Goal: Task Accomplishment & Management: Complete application form

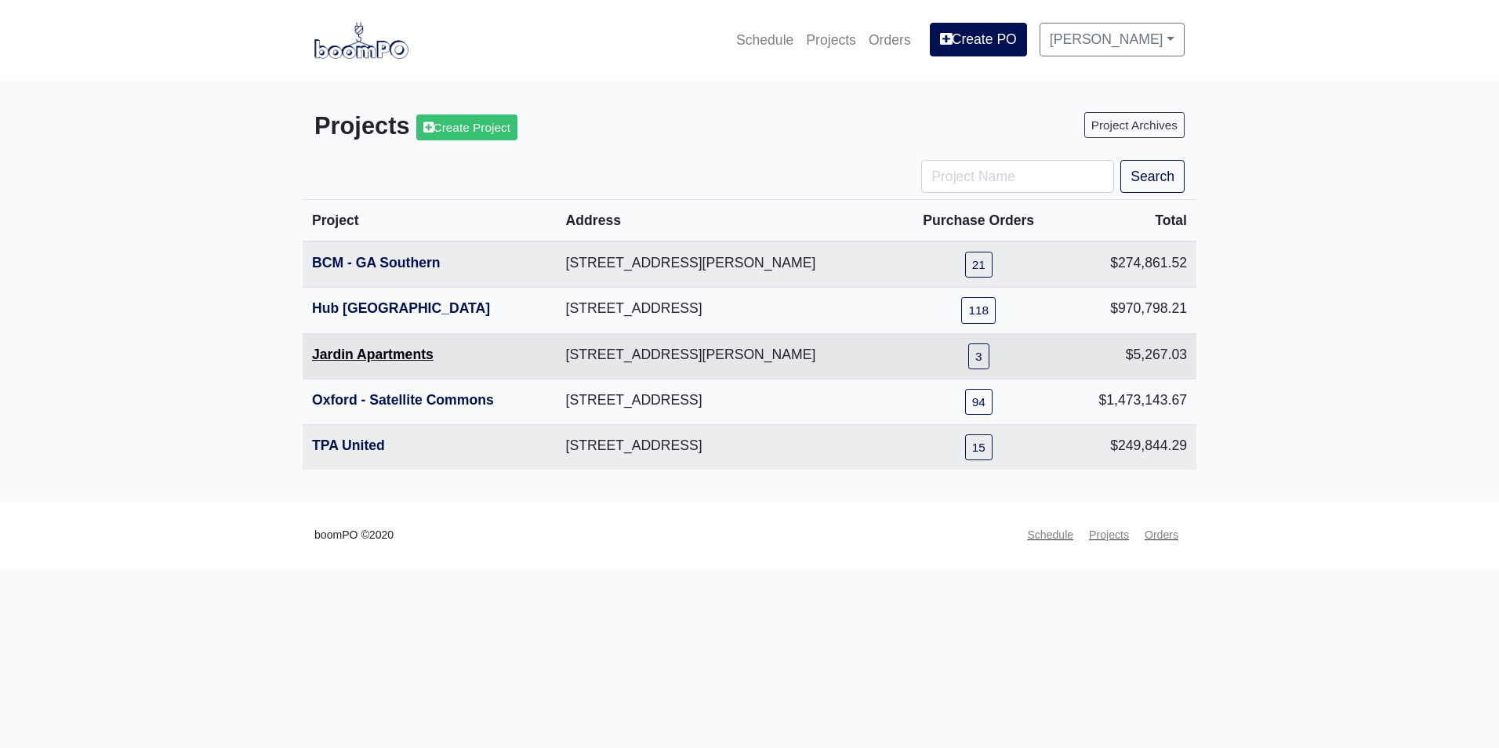
click at [376, 358] on link "Jardin Apartments" at bounding box center [373, 354] width 122 height 16
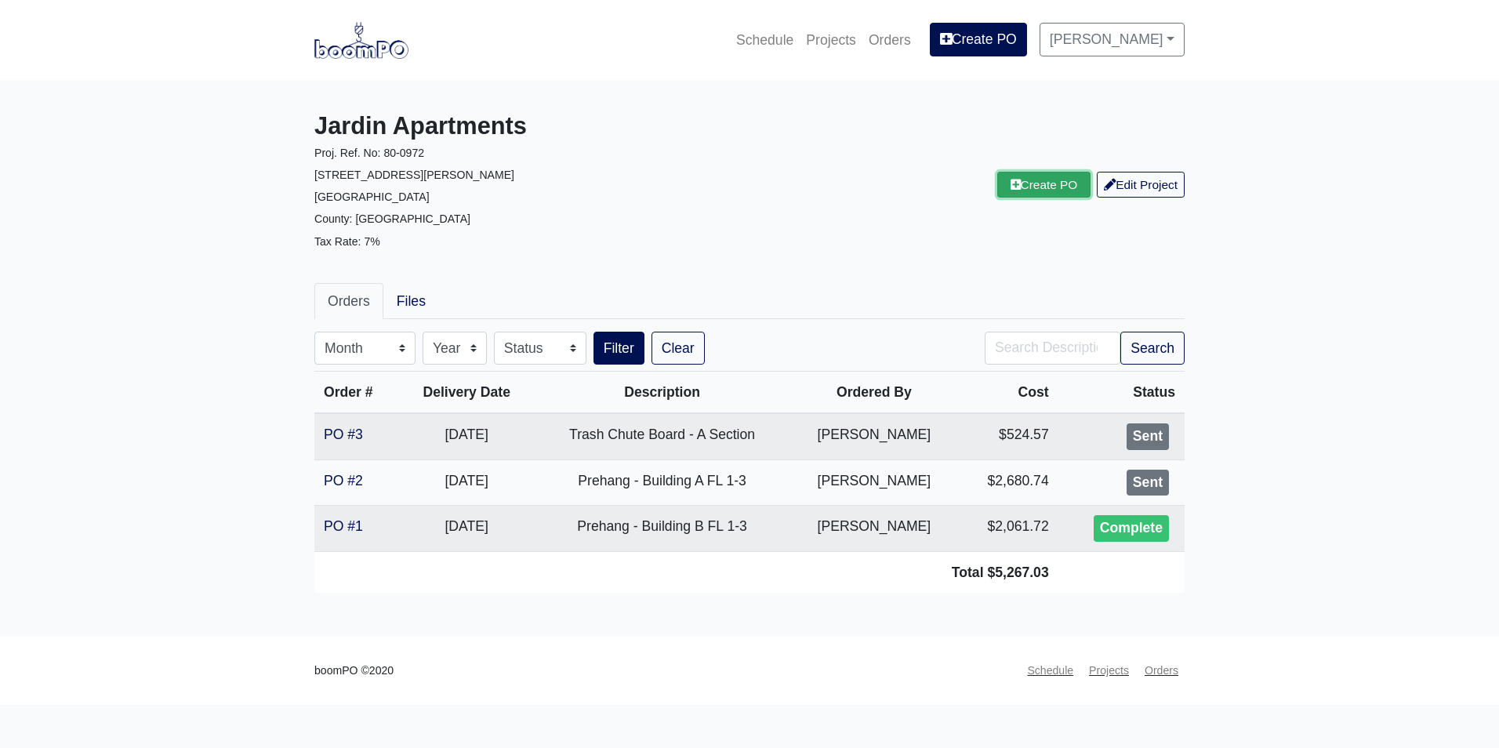
click at [1010, 188] on icon at bounding box center [1015, 185] width 10 height 12
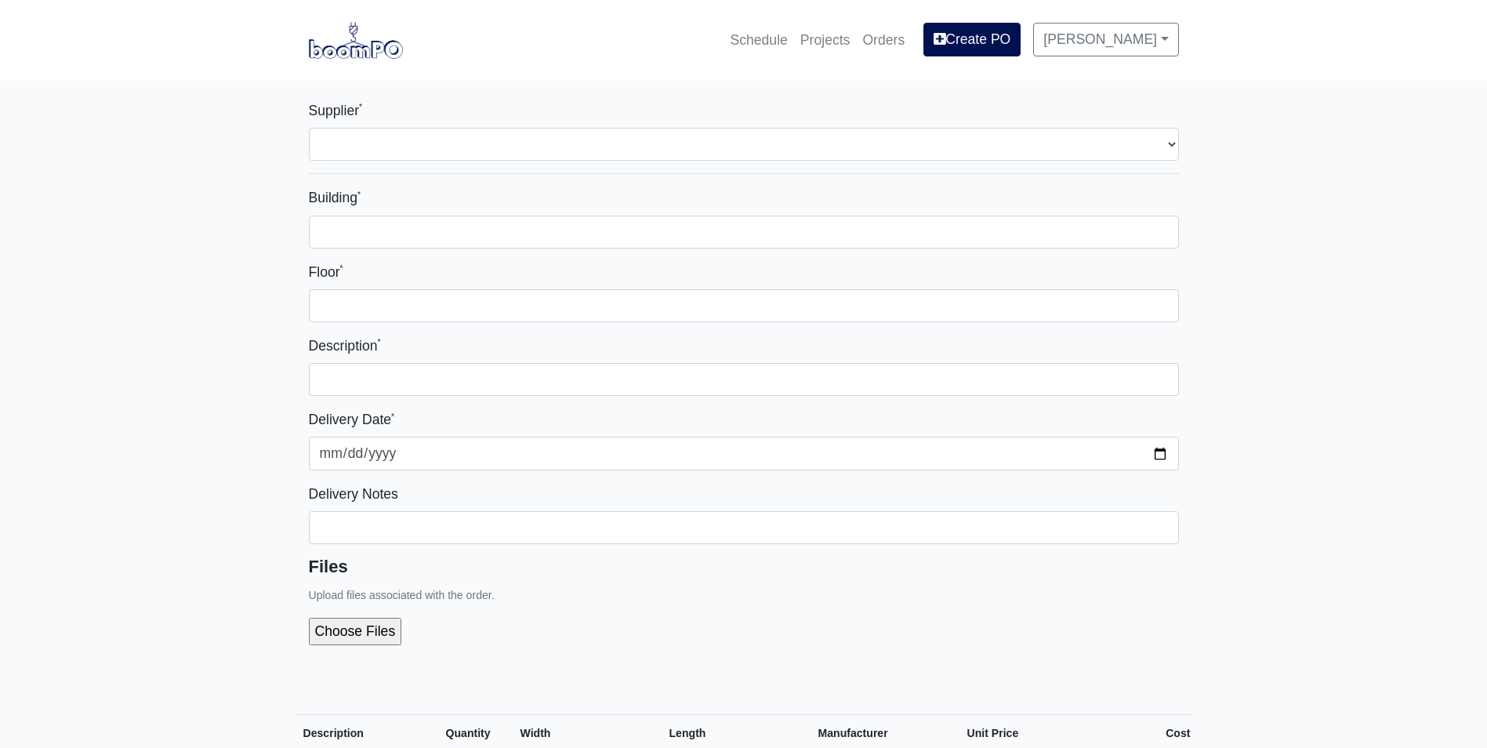
select select
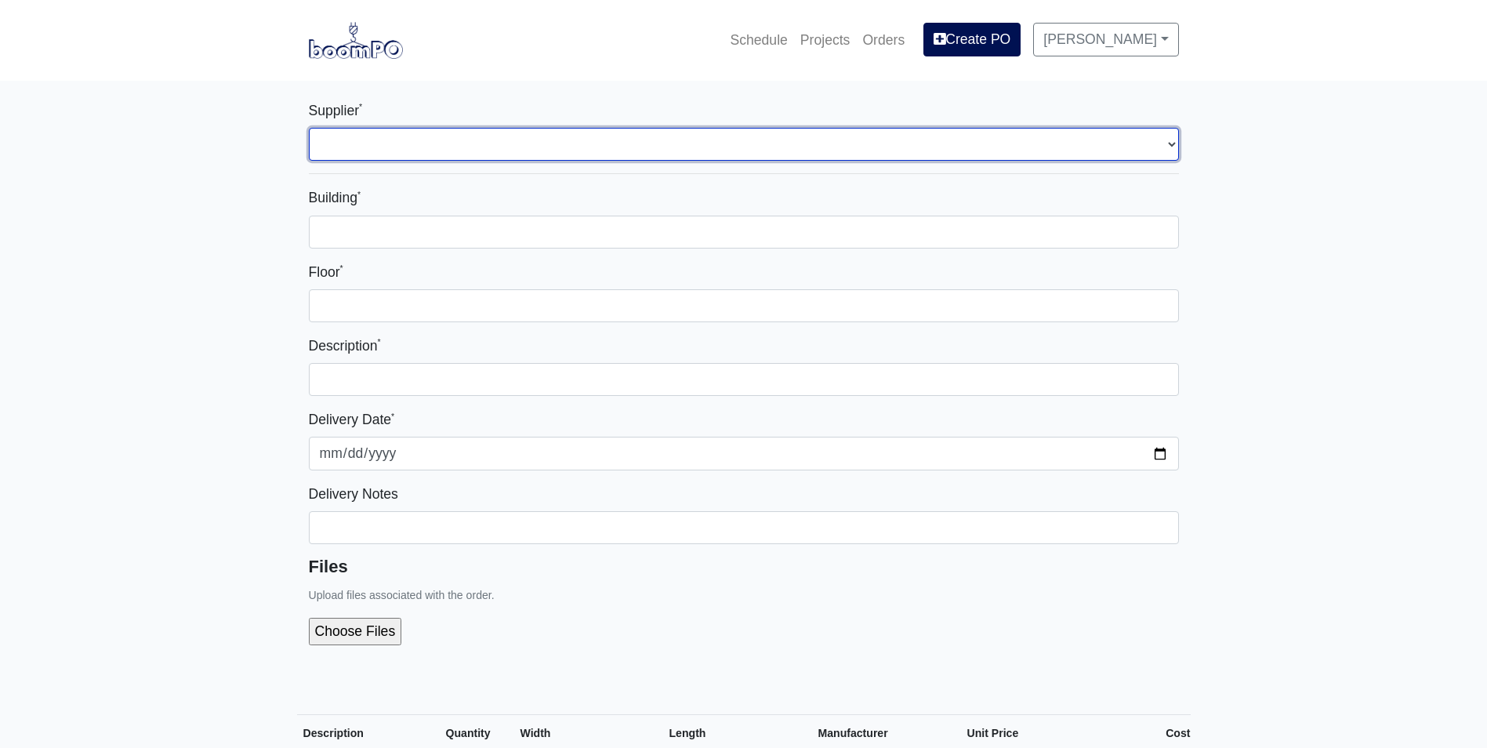
click at [843, 131] on select "Select one... Capitol Materials Coastal - [GEOGRAPHIC_DATA], [GEOGRAPHIC_DATA] …" at bounding box center [744, 144] width 870 height 33
select select "875"
click at [309, 128] on select "Select one... Capitol Materials Coastal - [GEOGRAPHIC_DATA], [GEOGRAPHIC_DATA] …" at bounding box center [744, 144] width 870 height 33
select select
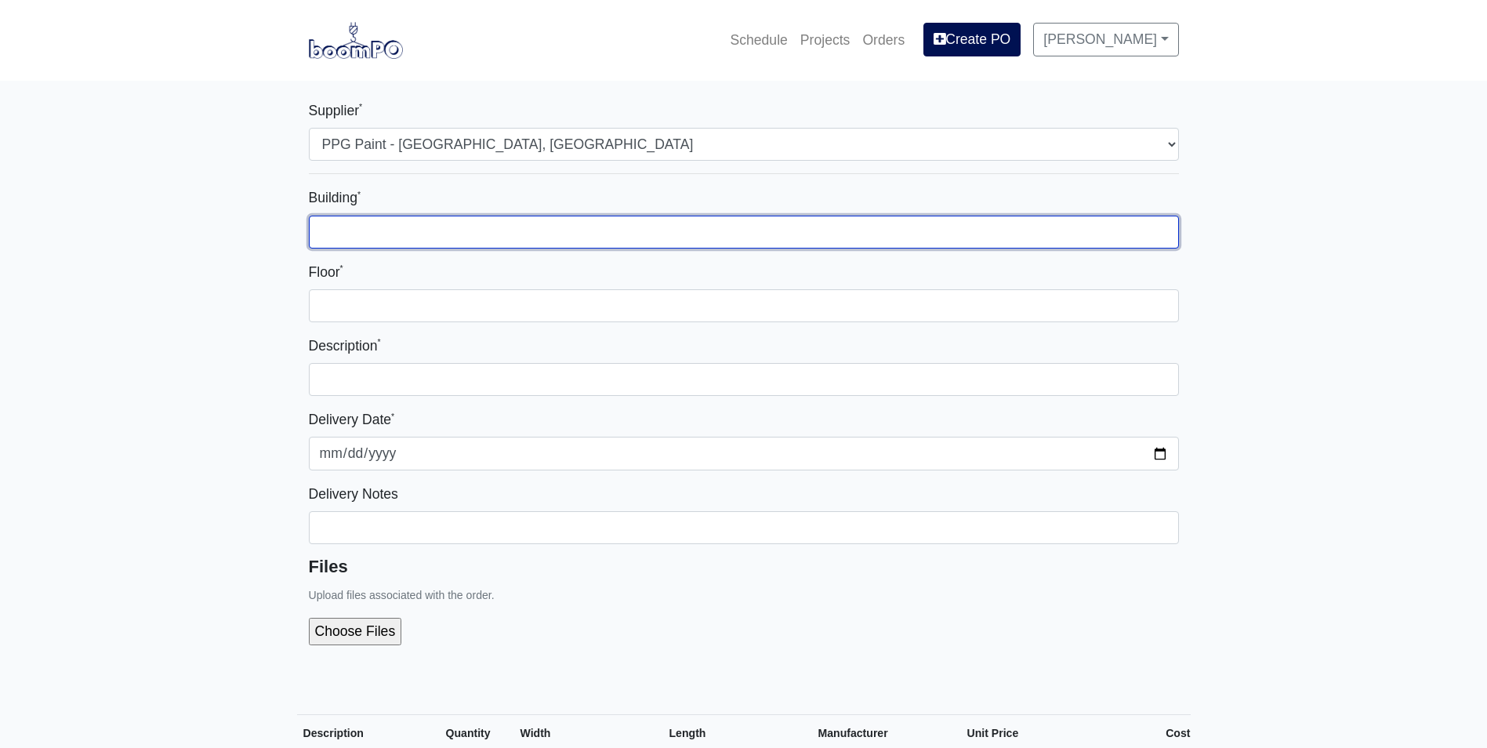
click at [691, 240] on input "Building *" at bounding box center [744, 232] width 870 height 33
type input "1"
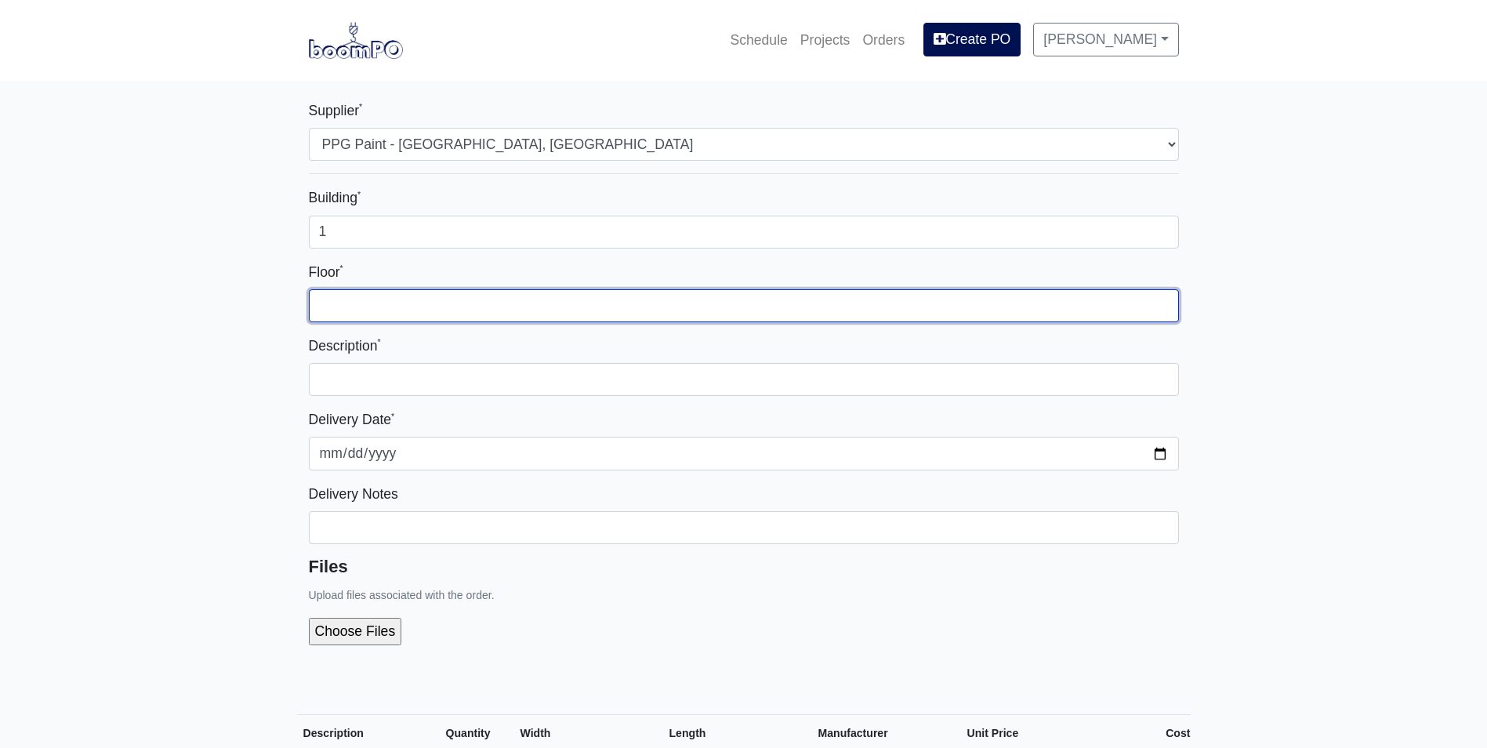
click at [805, 314] on input "Floor *" at bounding box center [744, 305] width 870 height 33
type input "1"
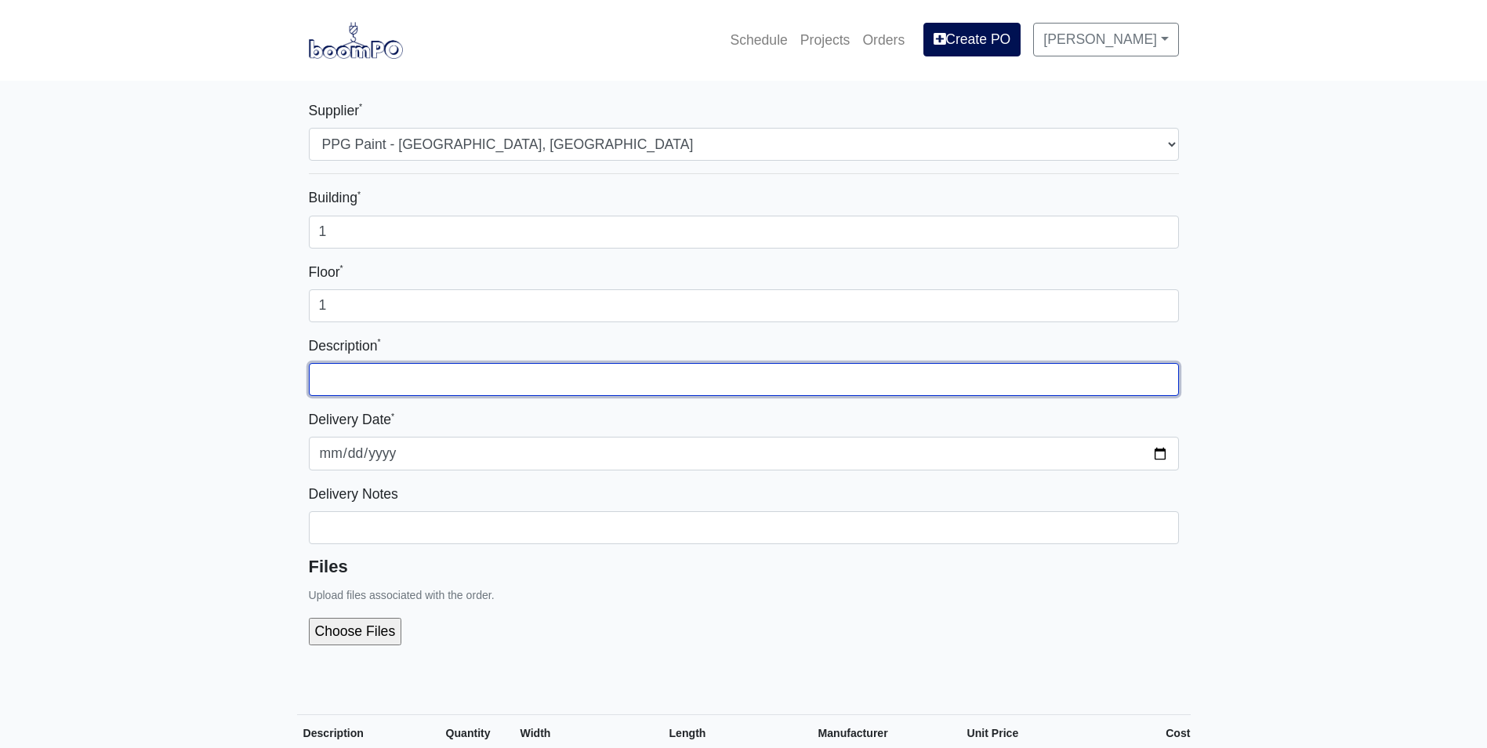
click at [818, 381] on input "text" at bounding box center [744, 379] width 870 height 33
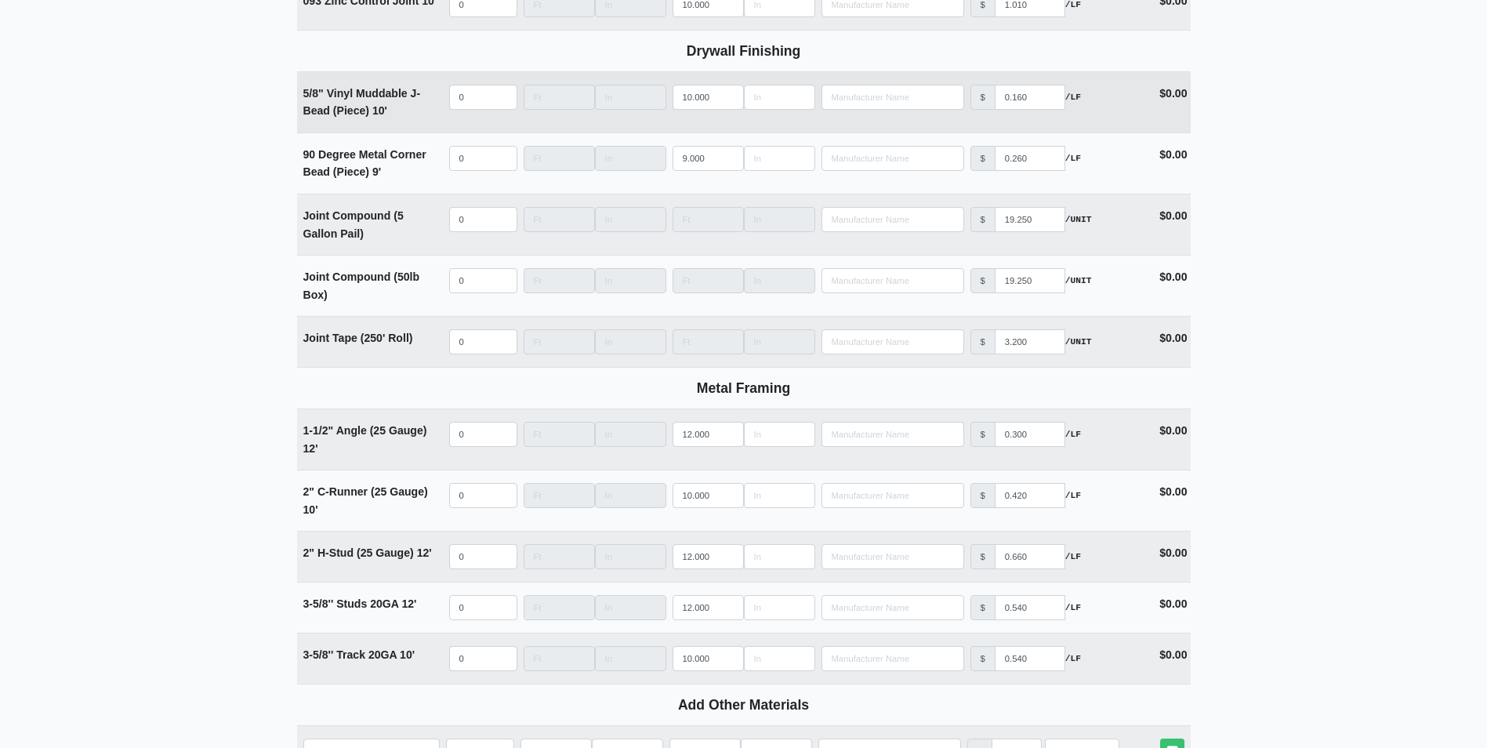
scroll to position [1872, 0]
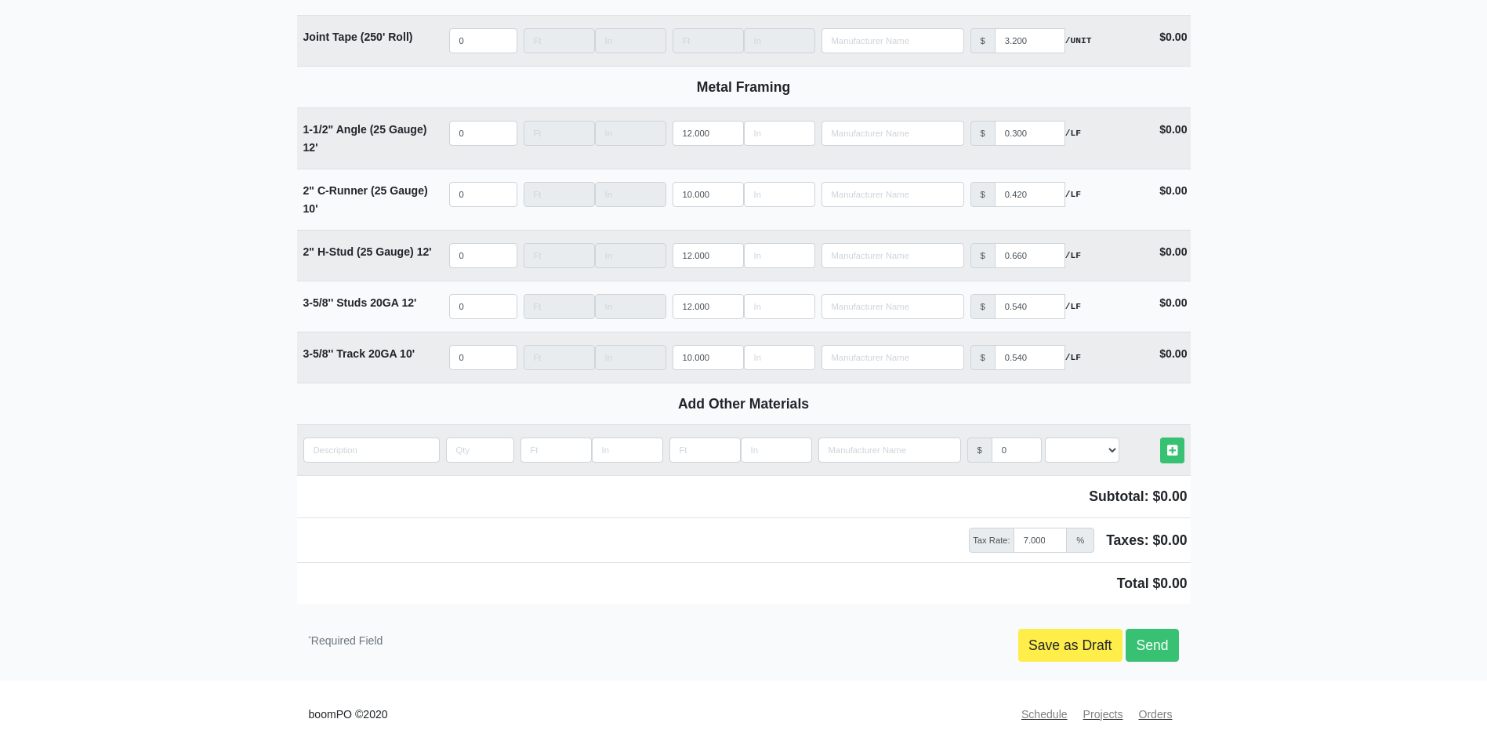
type input "Mock Up Paint - Color Change"
click at [390, 446] on input "quantity" at bounding box center [371, 449] width 136 height 25
paste input "PPG1024-3 Crushed Silk"
type input "PPG1024-3 Crushed Silk"
select select
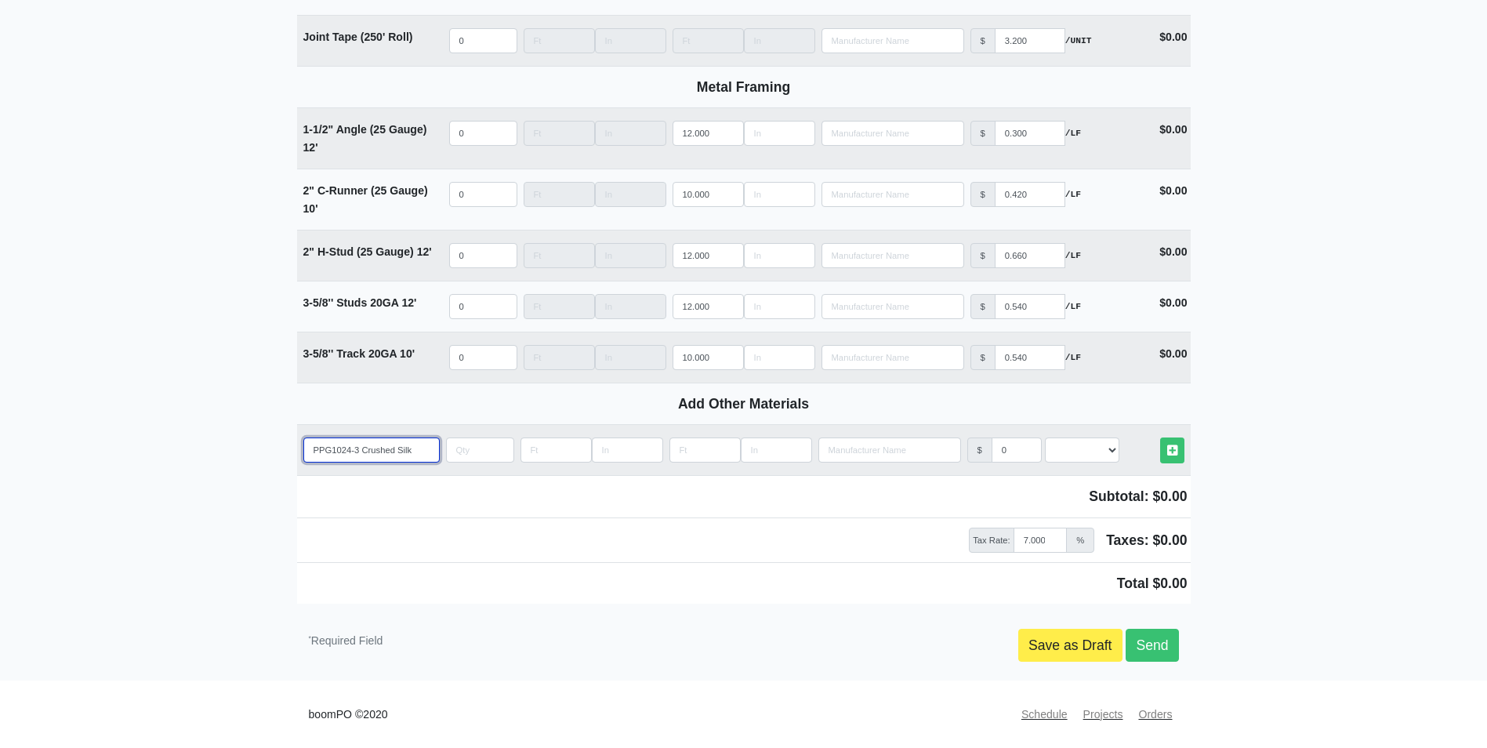
type input "PPG1024-3 Crushed Silk"
select select
type input "PPG1024-3 Crushed Silk S"
select select
type input "PPG1024-3 Crushed Silk Sa"
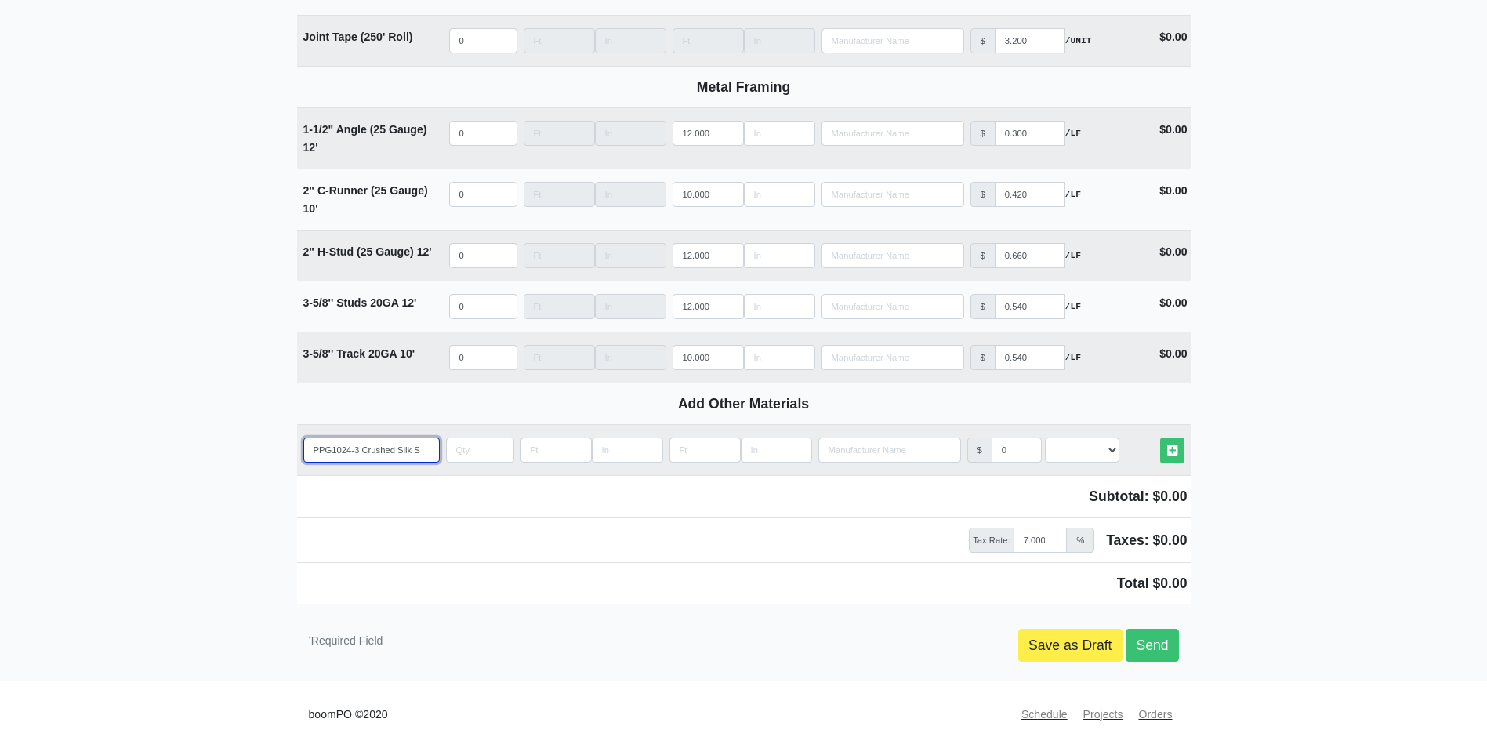
select select
type input "PPG1024-3 Crushed Silk Sat"
select select
type input "PPG1024-3 Crushed Silk Sati"
select select
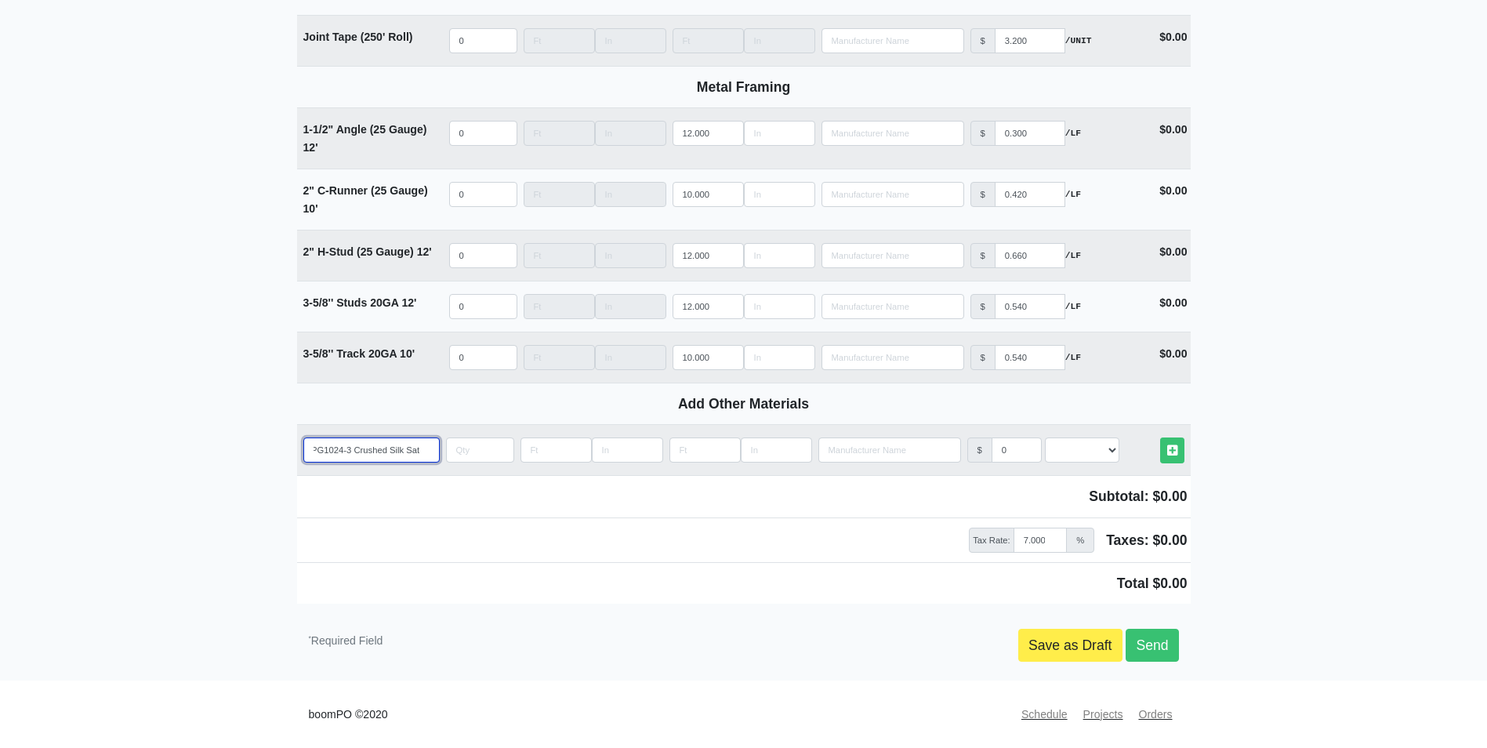
type input "PPG1024-3 Crushed Silk Satin"
select select
type input "PPG1024-3 Crushed Silk Sati"
select select
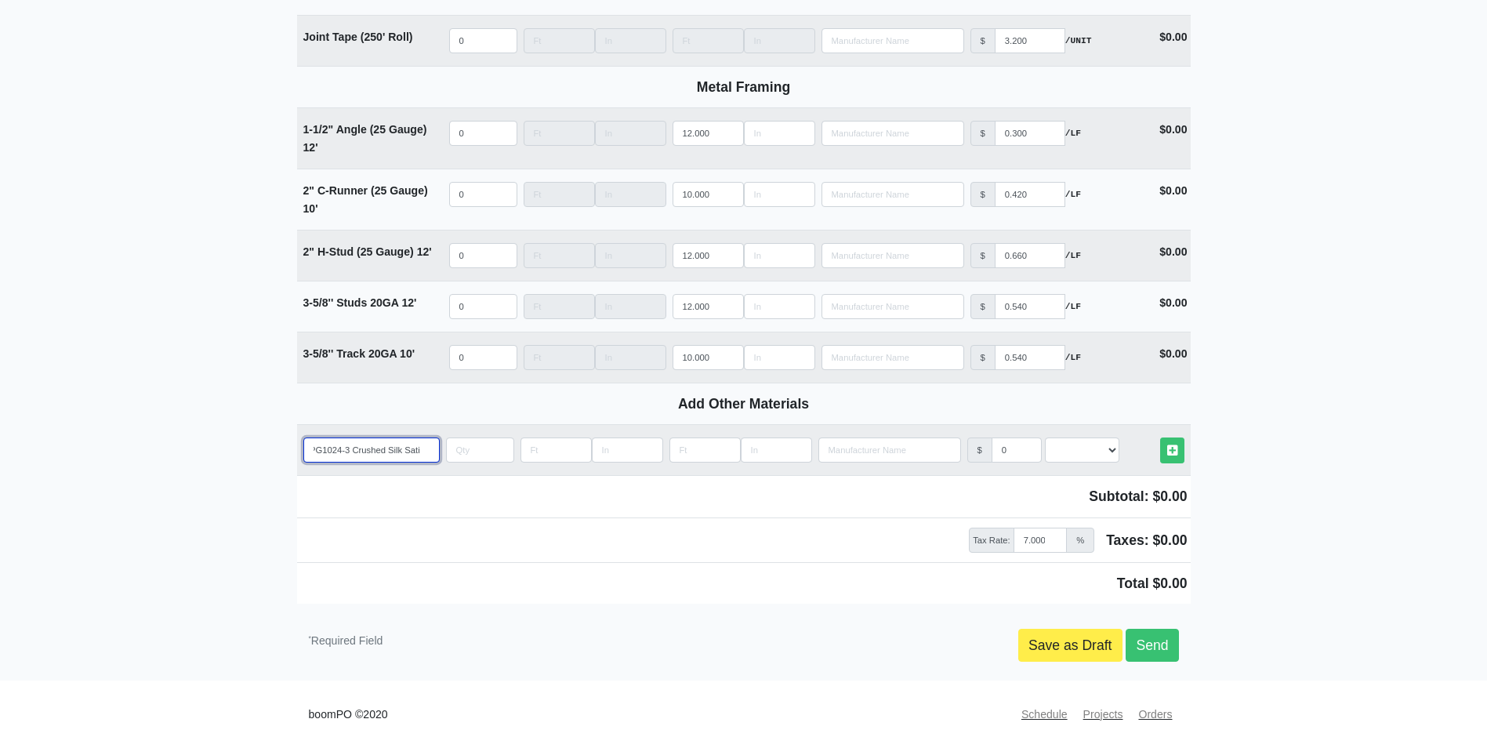
type input "PPG1024-3 Crushed Silk Sat"
select select
type input "PPG1024-3 Crushed Silk Sa"
select select
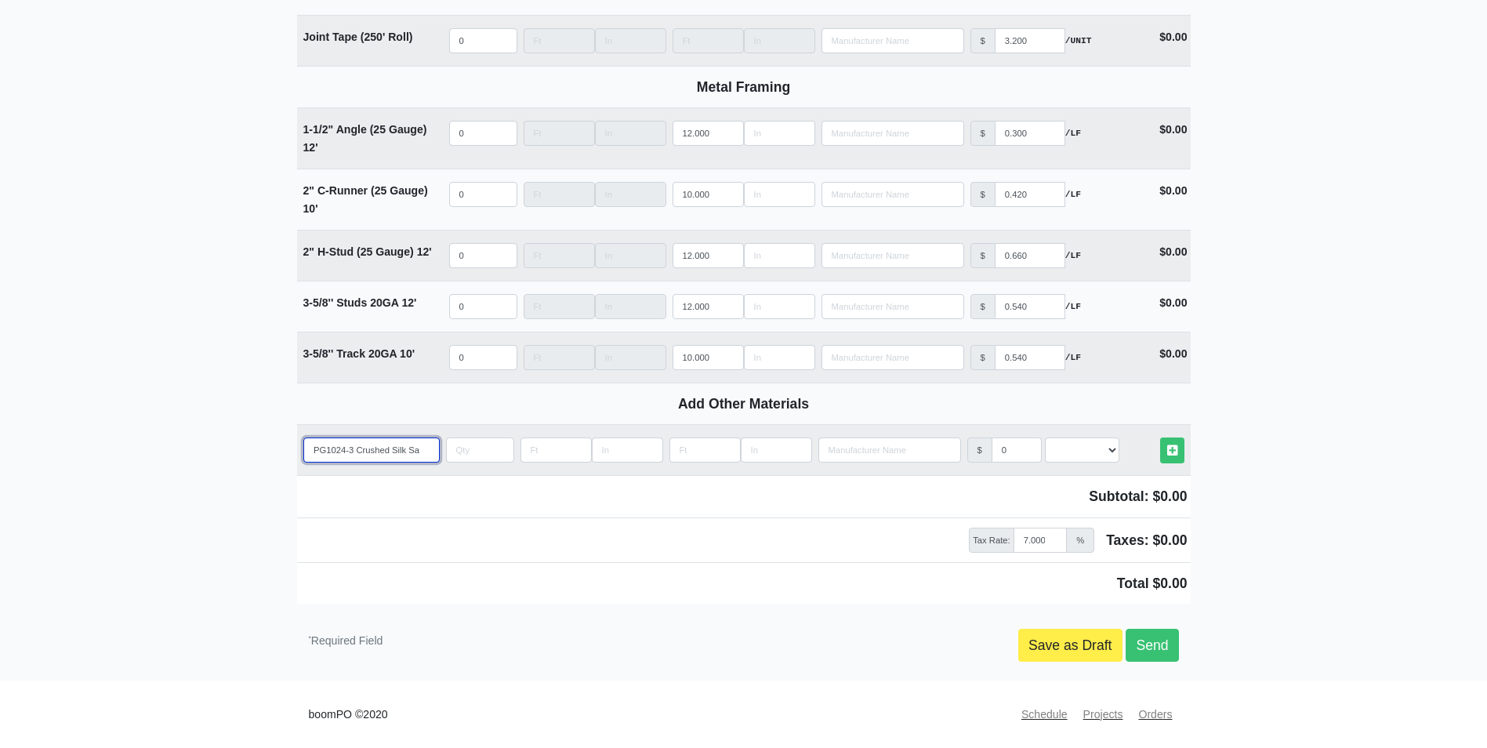
scroll to position [0, 0]
type input "PPG1024-3 Crushed Silk S"
select select
type input "PPG1024-3 Crushed Silk"
select select
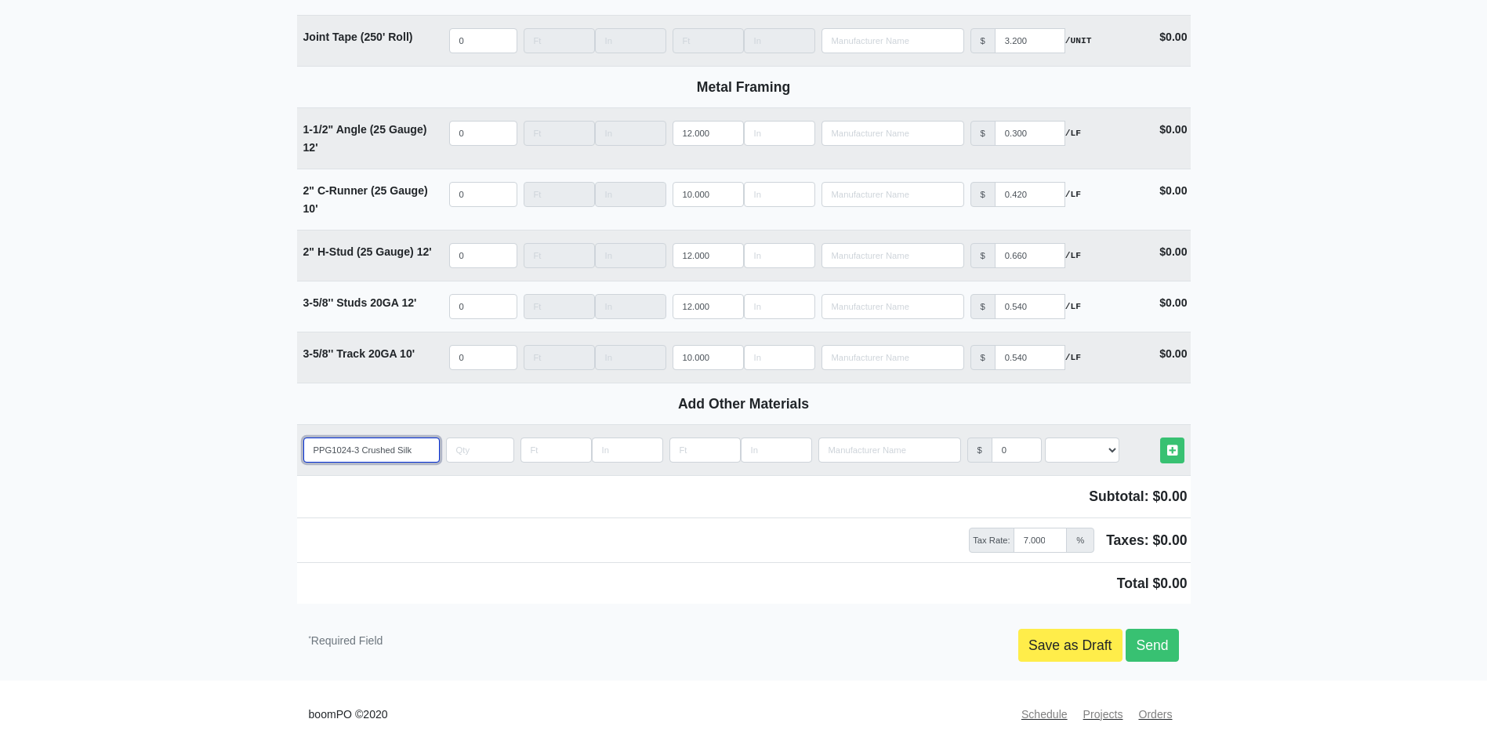
type input "PPG1024-3 Crushed Silk E"
select select
type input "PPG1024-3 Crushed Silk Ex"
select select
type input "PPG1024-3 Crushed Silk Ext"
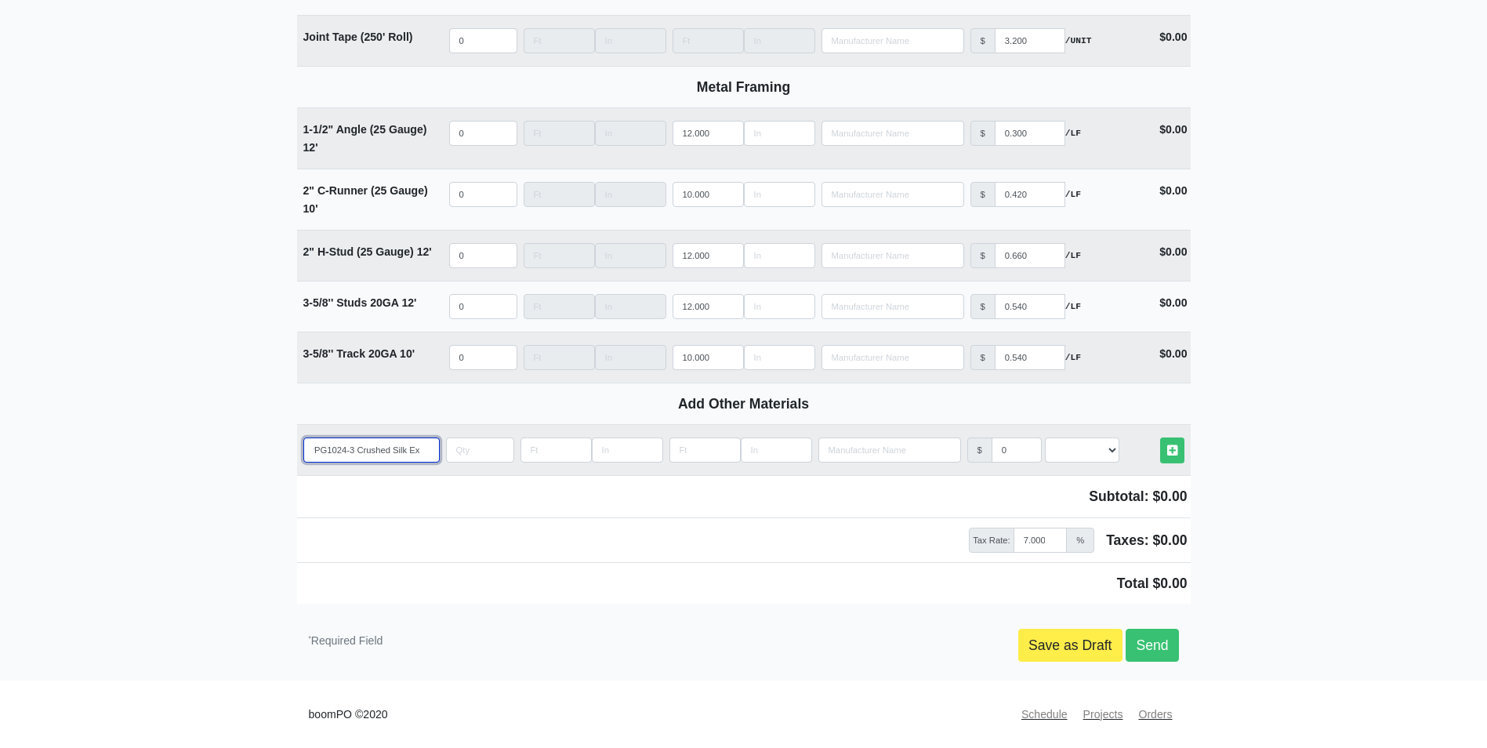
select select
type input "PPG1024-3 Crushed Silk Exte"
select select
type input "PPG1024-3 Crushed Silk Exter"
select select
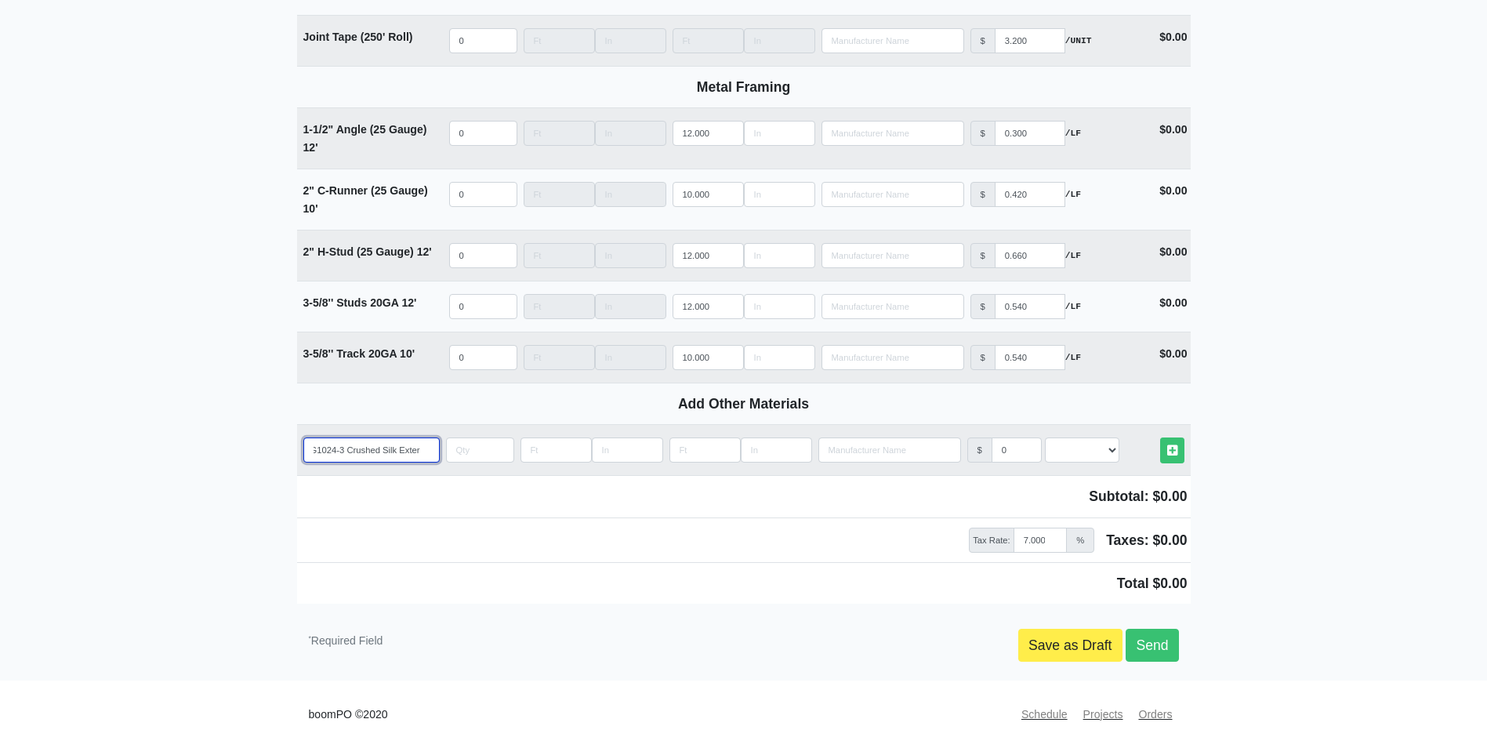
type input "PPG1024-3 Crushed Silk Exteri"
select select
type input "PPG1024-3 Crushed Silk Exterio"
select select
type input "PPG1024-3 Crushed Silk Exterior"
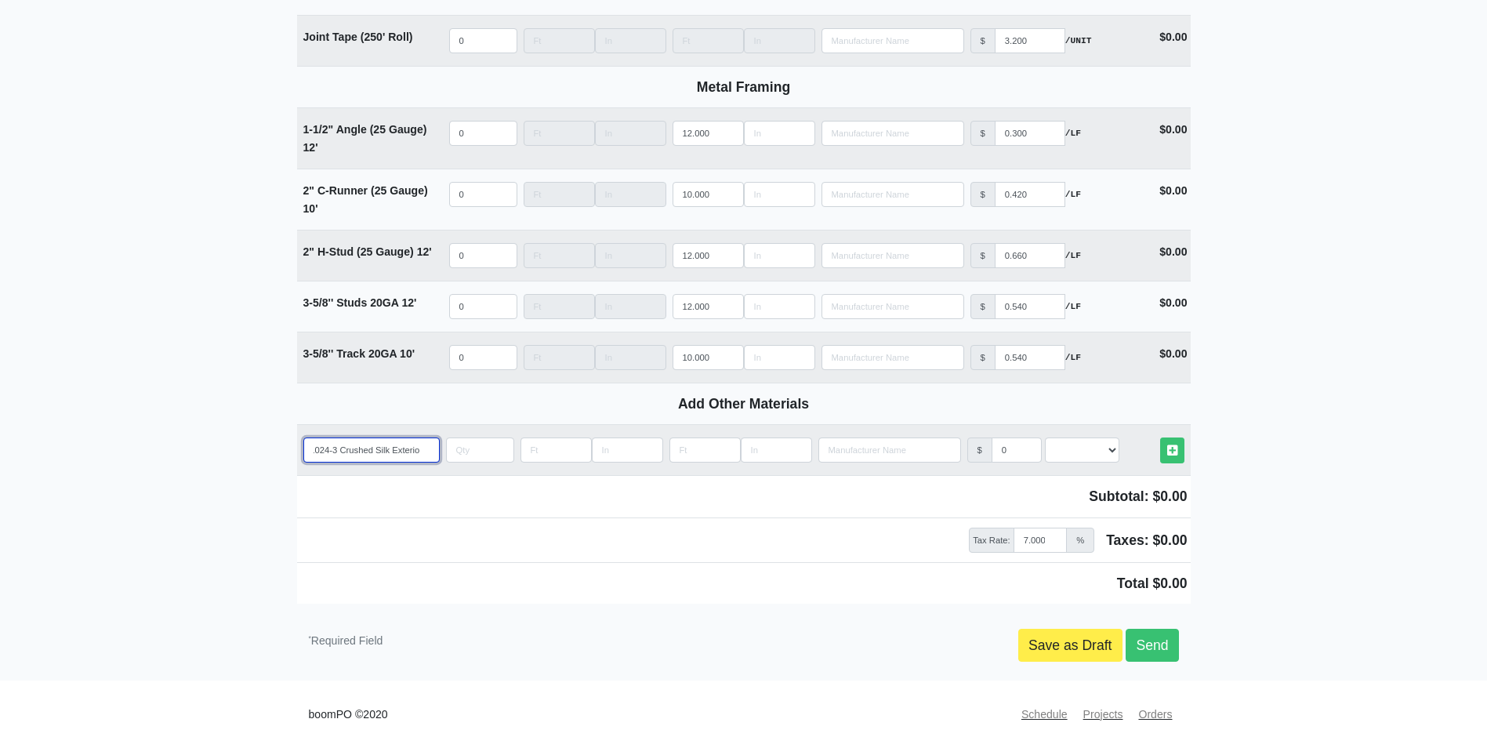
select select
type input "PPG1024-3 Crushed Silk Exterior"
select select
type input "PPG1024-3 Crushed Silk Exterior S"
select select
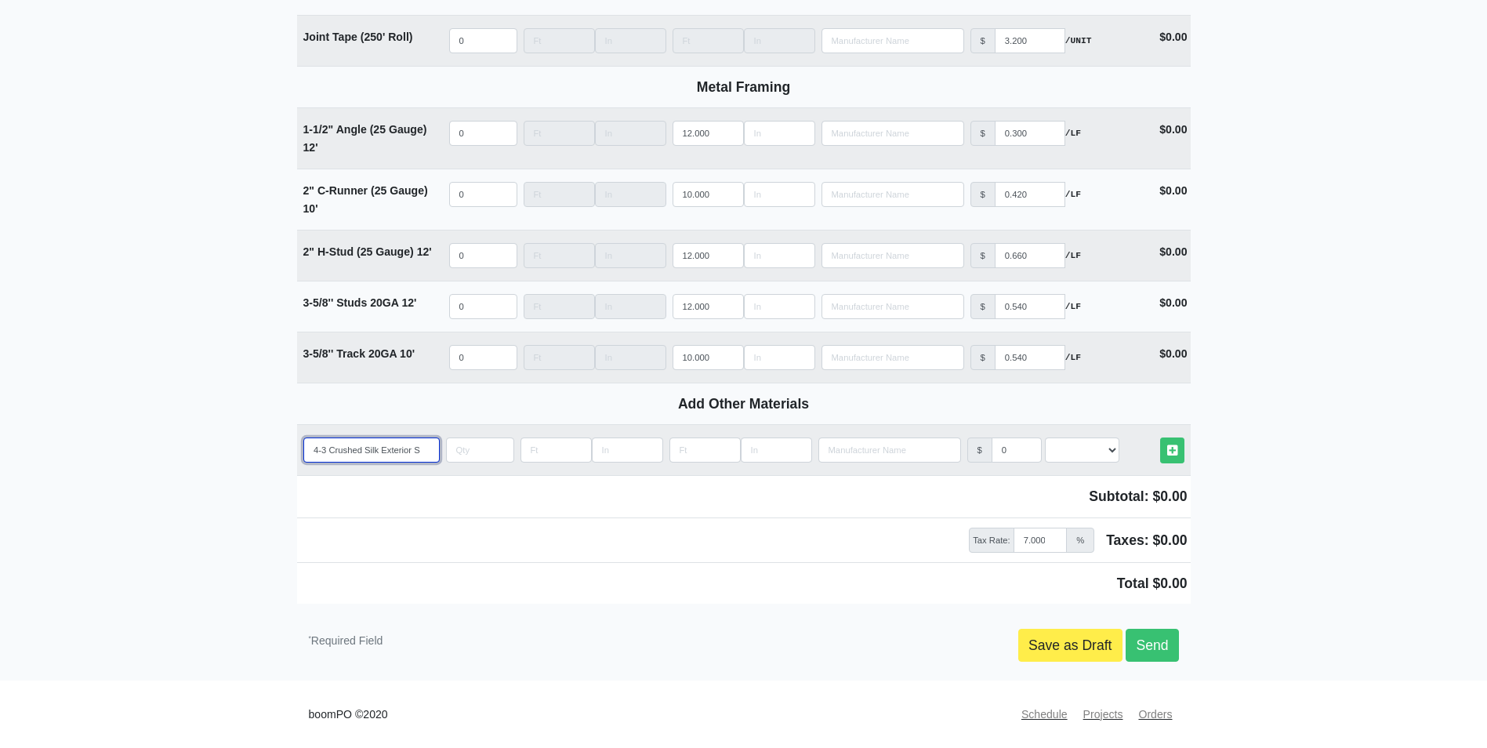
type input "PPG1024-3 Crushed Silk Exterior Sa"
select select
type input "PPG1024-3 Crushed Silk Exterior Sat"
select select
type input "PPG1024-3 Crushed Silk Exterior Sati"
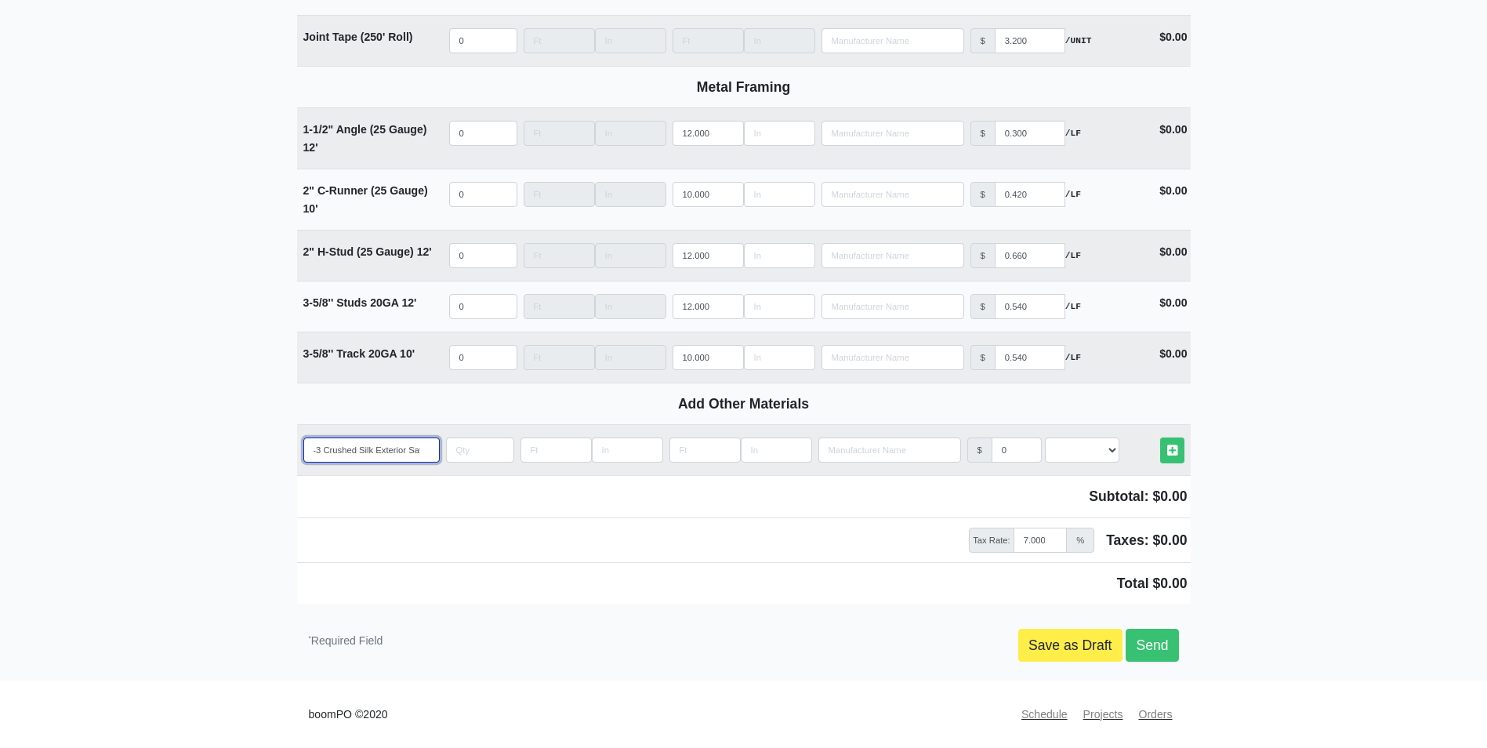
select select
type input "PPG1024-3 Crushed Silk Exterior Satin"
select select
type input "PPG1024-3 Crushed Silk Exterior Satin"
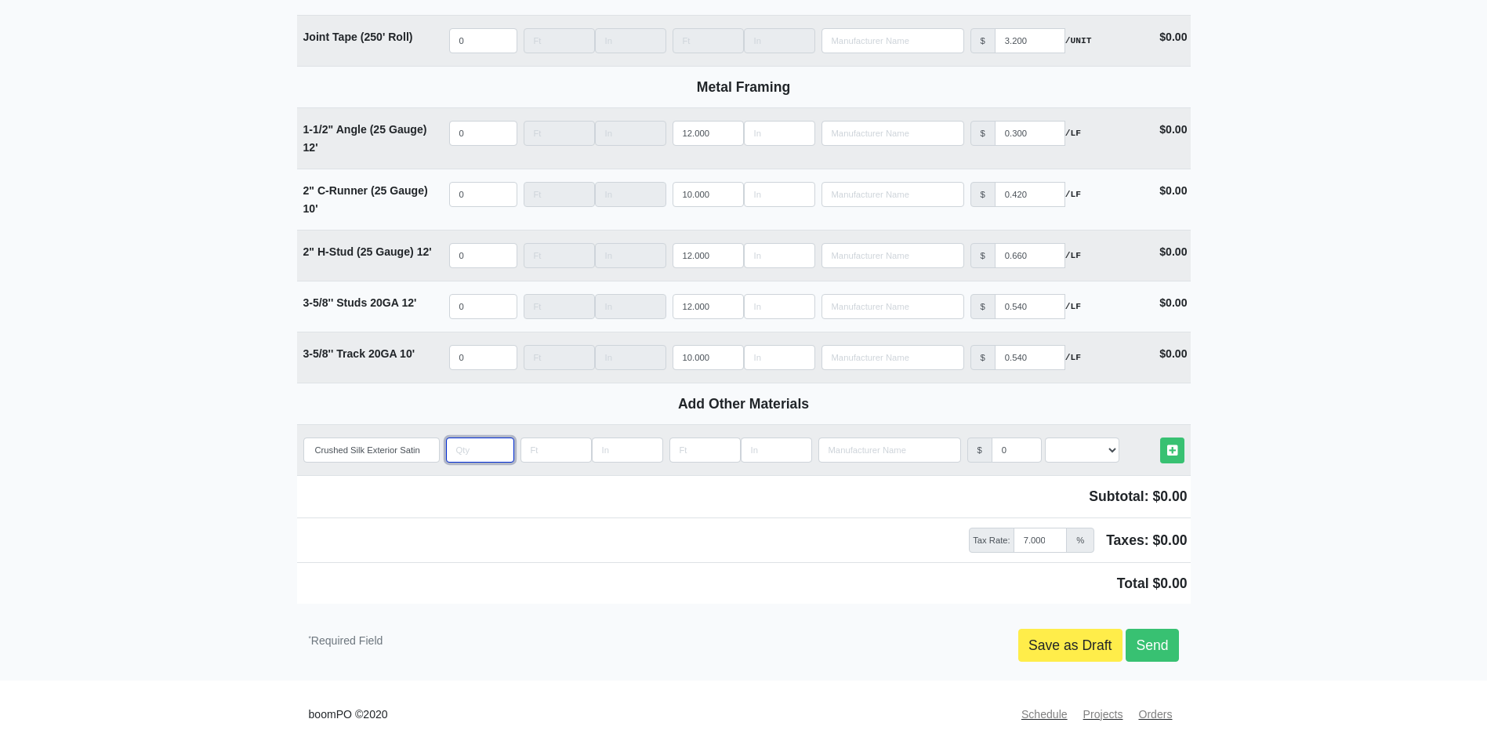
scroll to position [0, 0]
type input "3"
select select
type input "3"
type input "2"
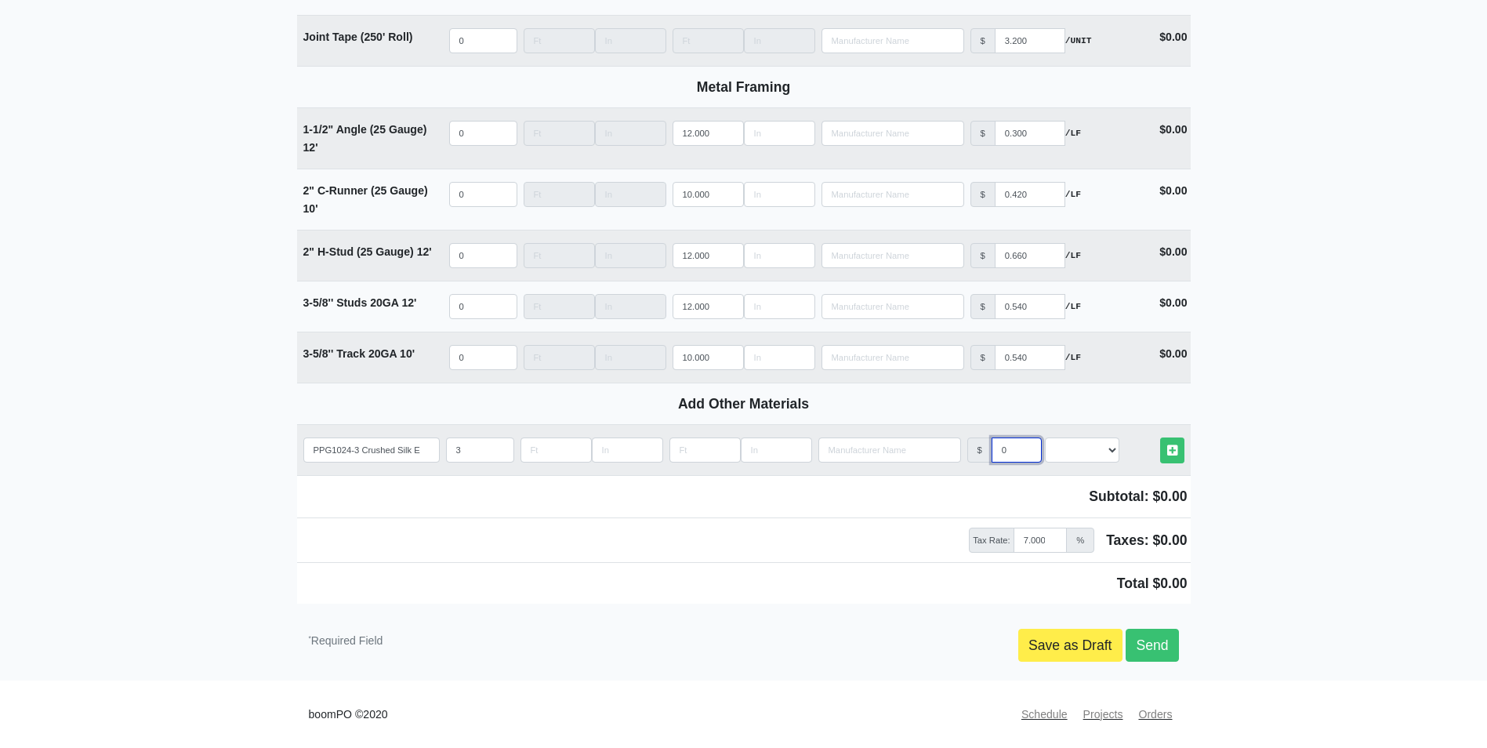
select select
type input "20"
select select
type input "20"
select select "2"
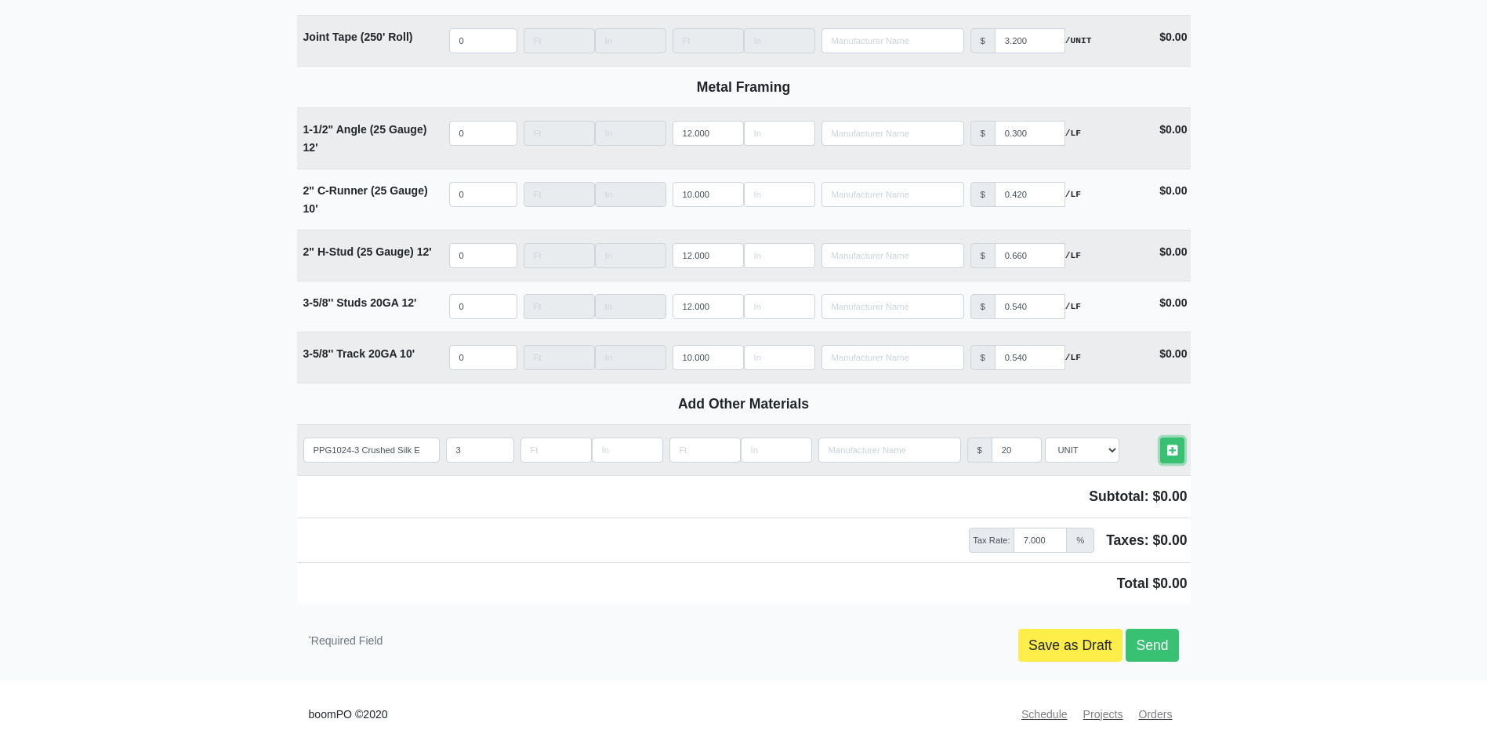
click at [1160, 437] on link "Other Materials" at bounding box center [1172, 450] width 24 height 26
select select
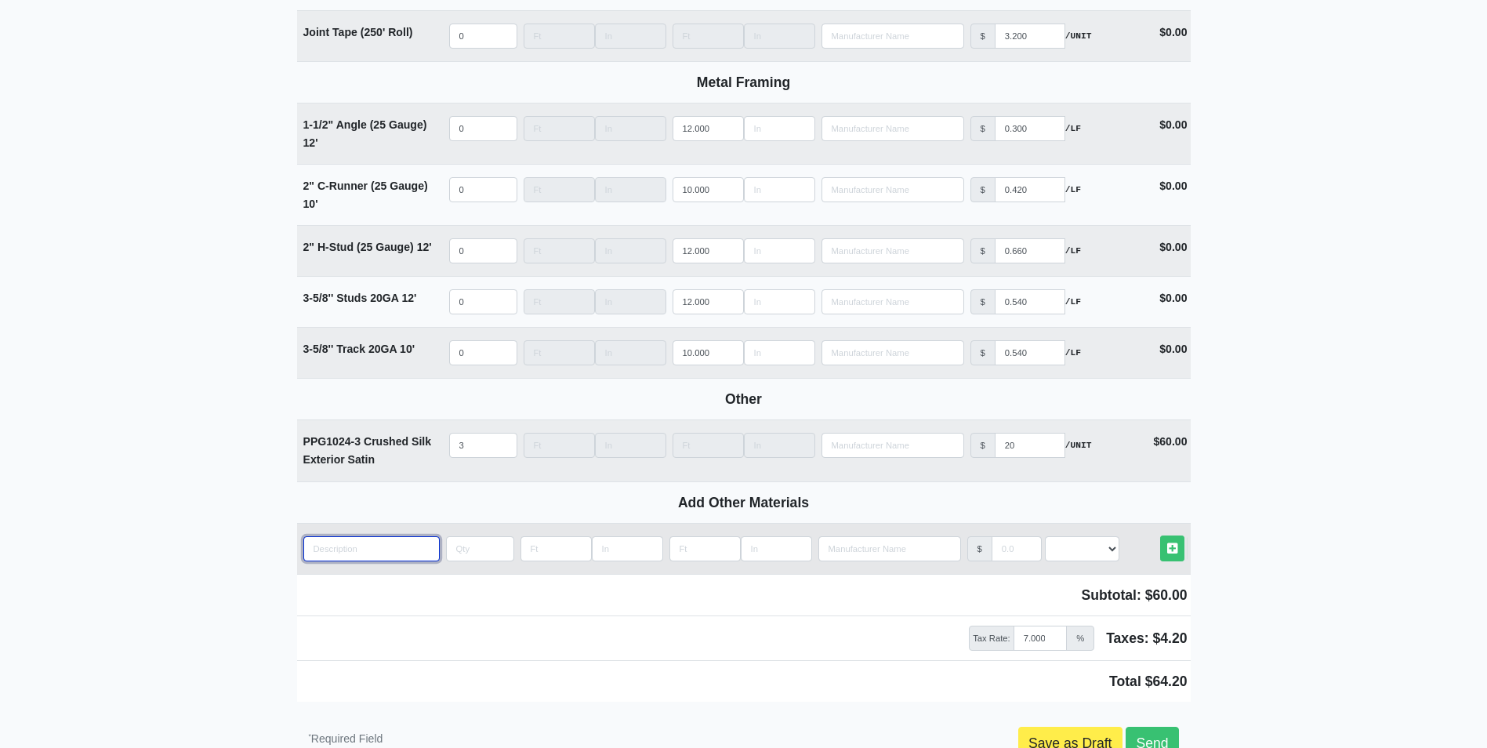
click at [390, 557] on input "quantity" at bounding box center [371, 548] width 136 height 25
paste input "PPG 1019-5 Wild Wilderness"
type input "PPG 1019-5 Wild Wilderness"
select select
type input "PPG 1019-5 Wild Wilderness"
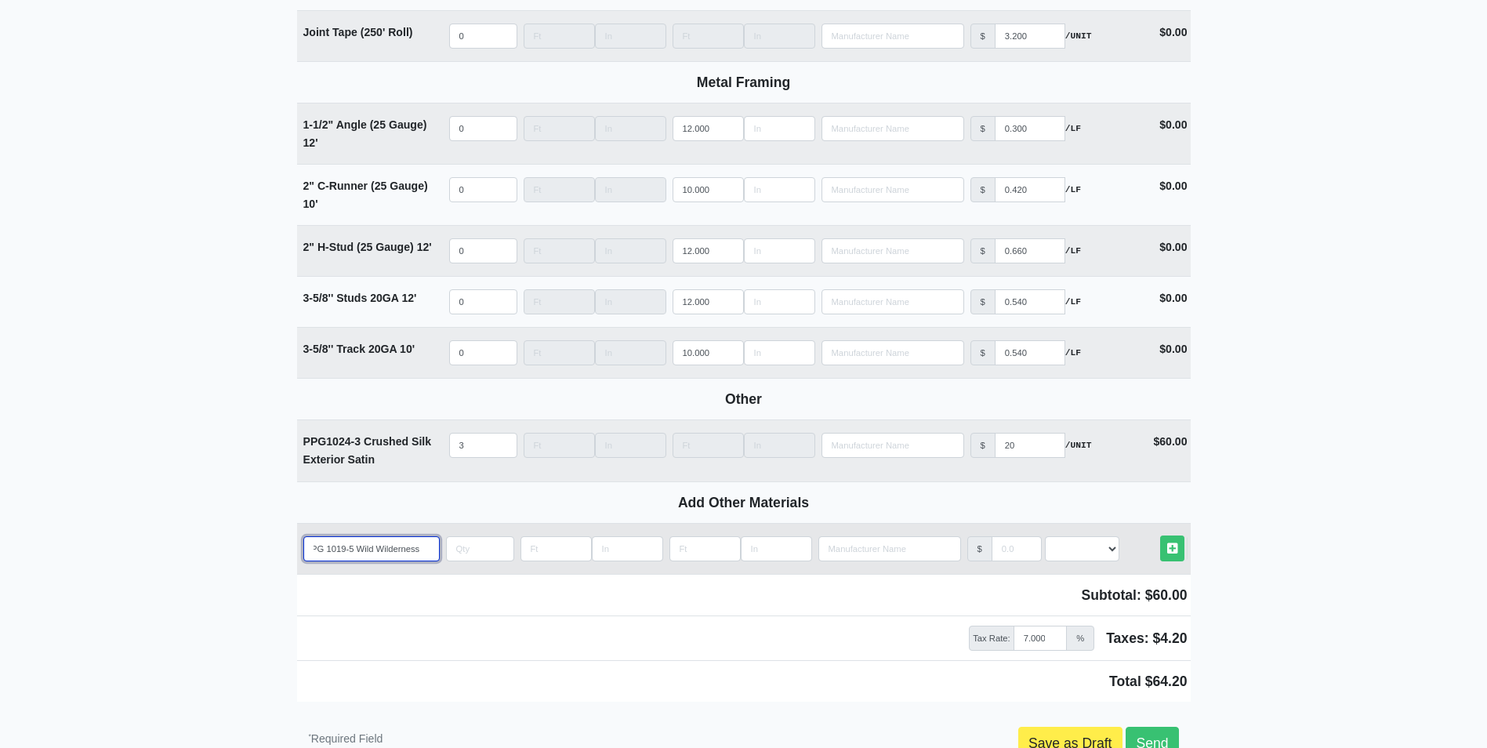
select select
type input "PPG 1019-5 Wild Wilderness E"
select select
type input "PPG 1019-5 Wild Wilderness Ex"
select select
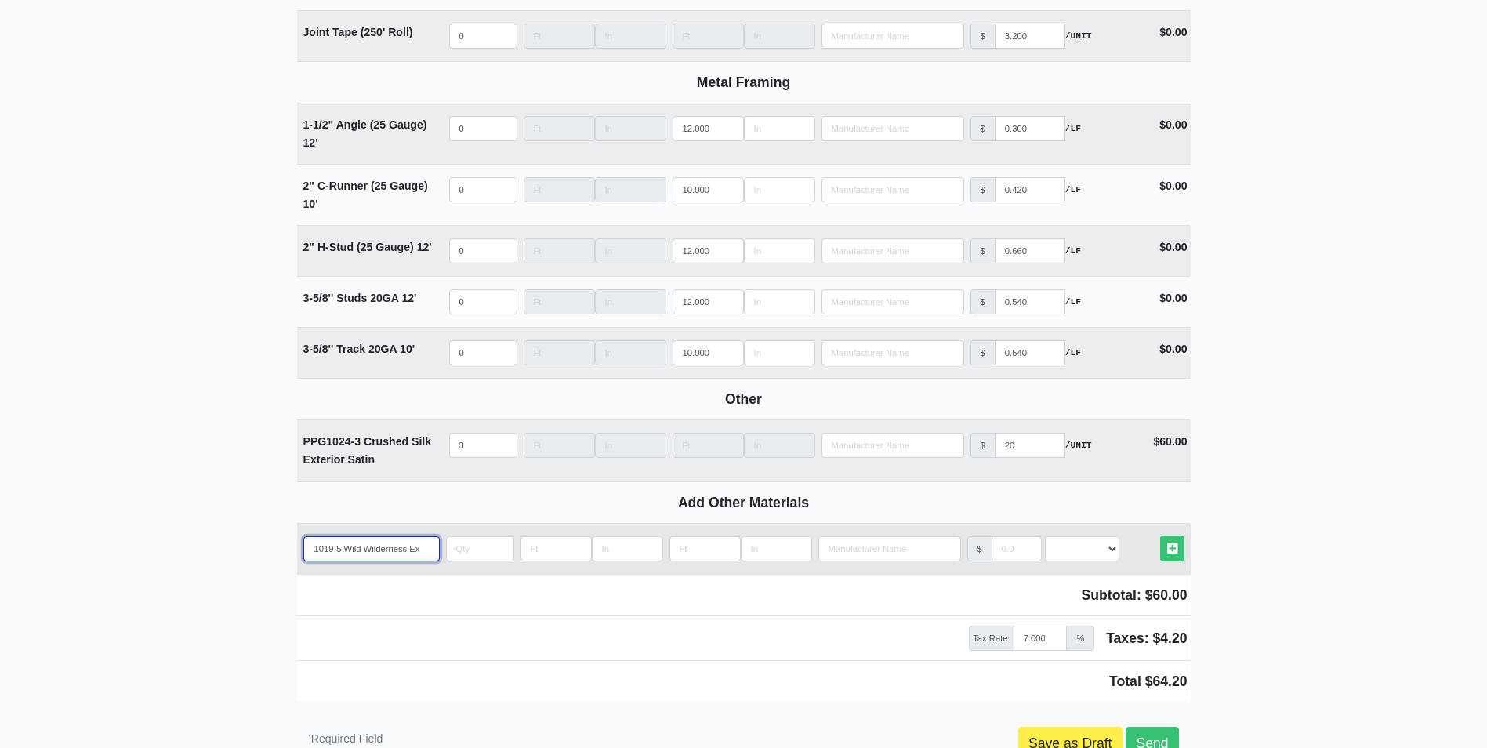
type input "PPG 1019-5 Wild Wilderness Ext"
select select
type input "PPG 1019-5 Wild Wilderness Exte"
select select
type input "PPG 1019-5 Wild Wilderness Exter"
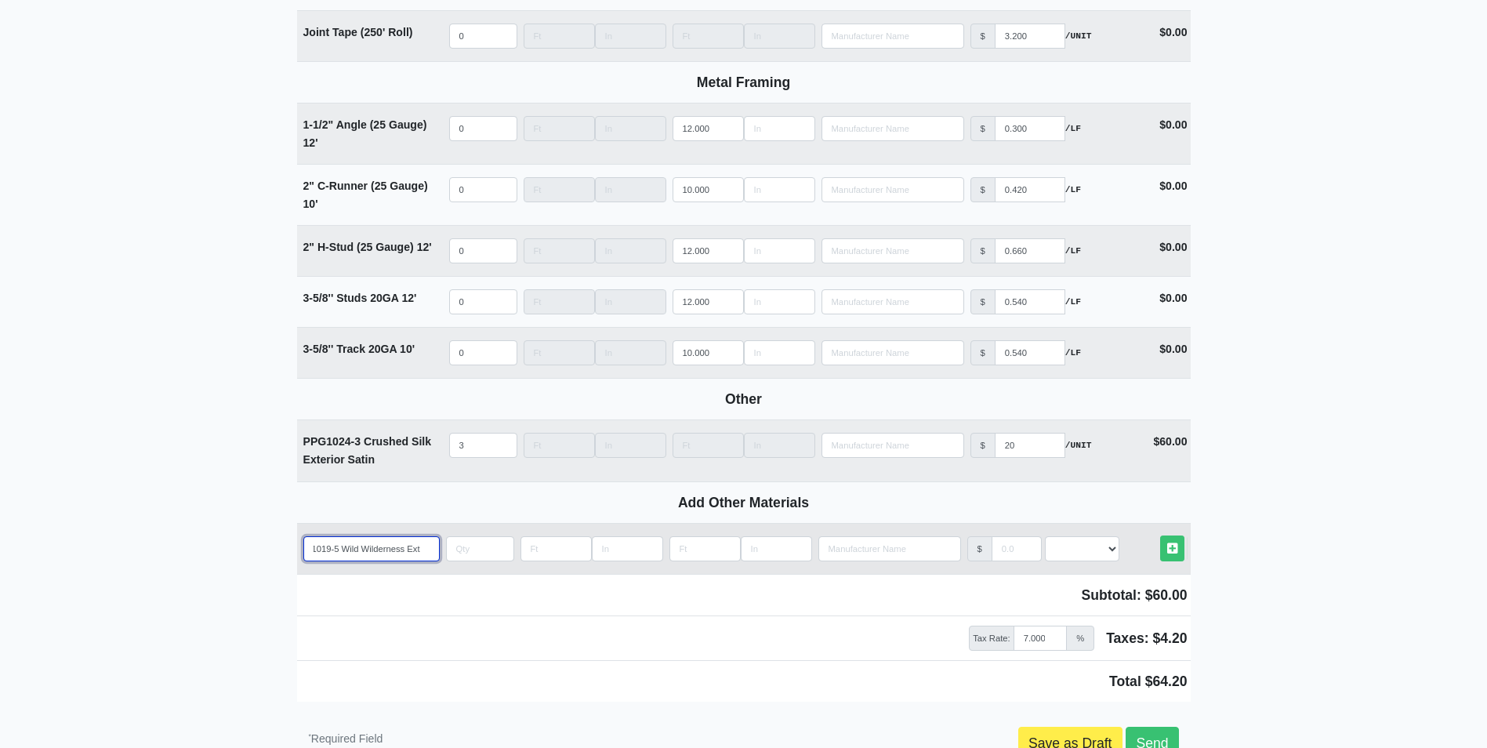
select select
type input "PPG 1019-5 Wild Wilderness Exteri"
select select
type input "PPG 1019-5 Wild Wilderness Exterio"
select select
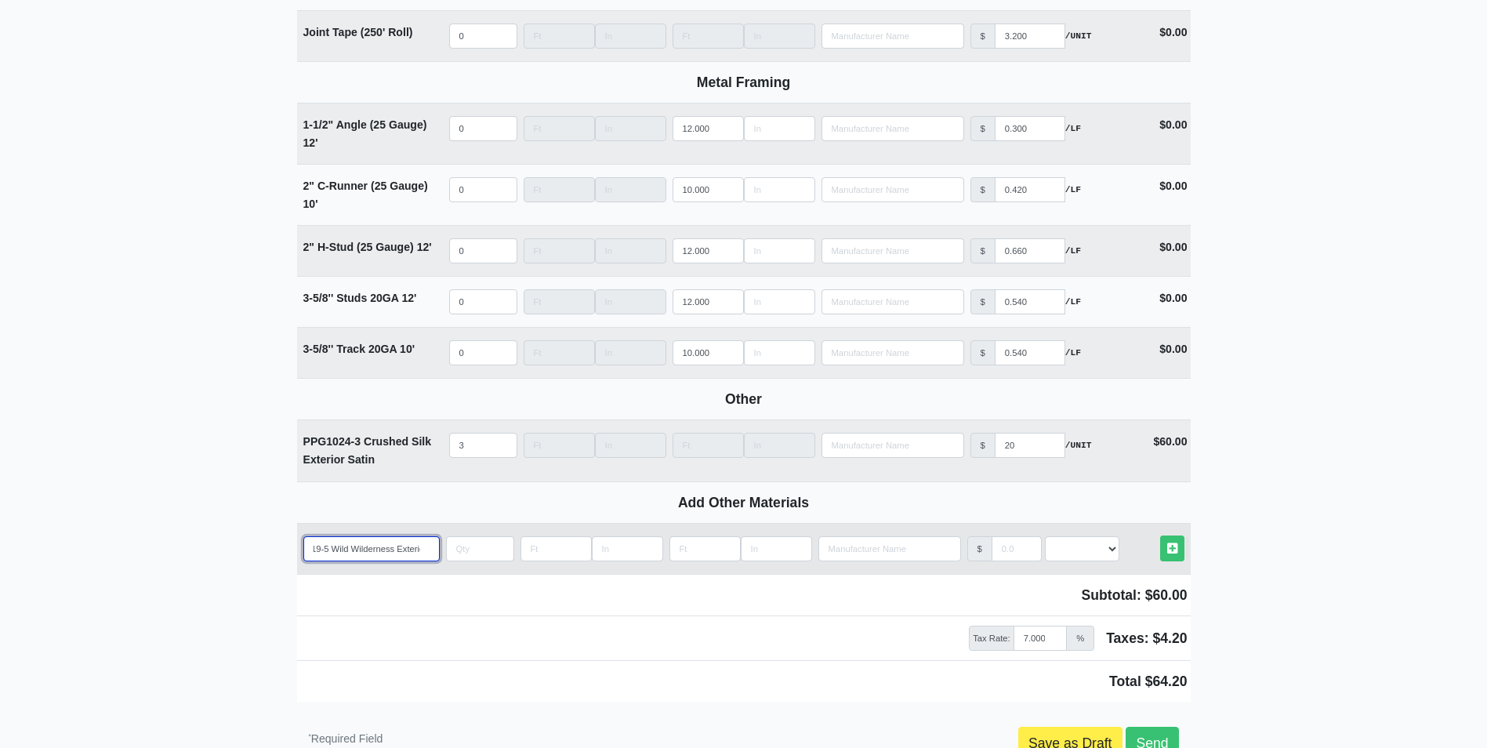
type input "PPG 1019-5 Wild Wilderness Exterior"
select select
type input "PPG 1019-5 Wild Wilderness Exterior"
select select
type input "PPG 1019-5 Wild Wilderness Exterior S"
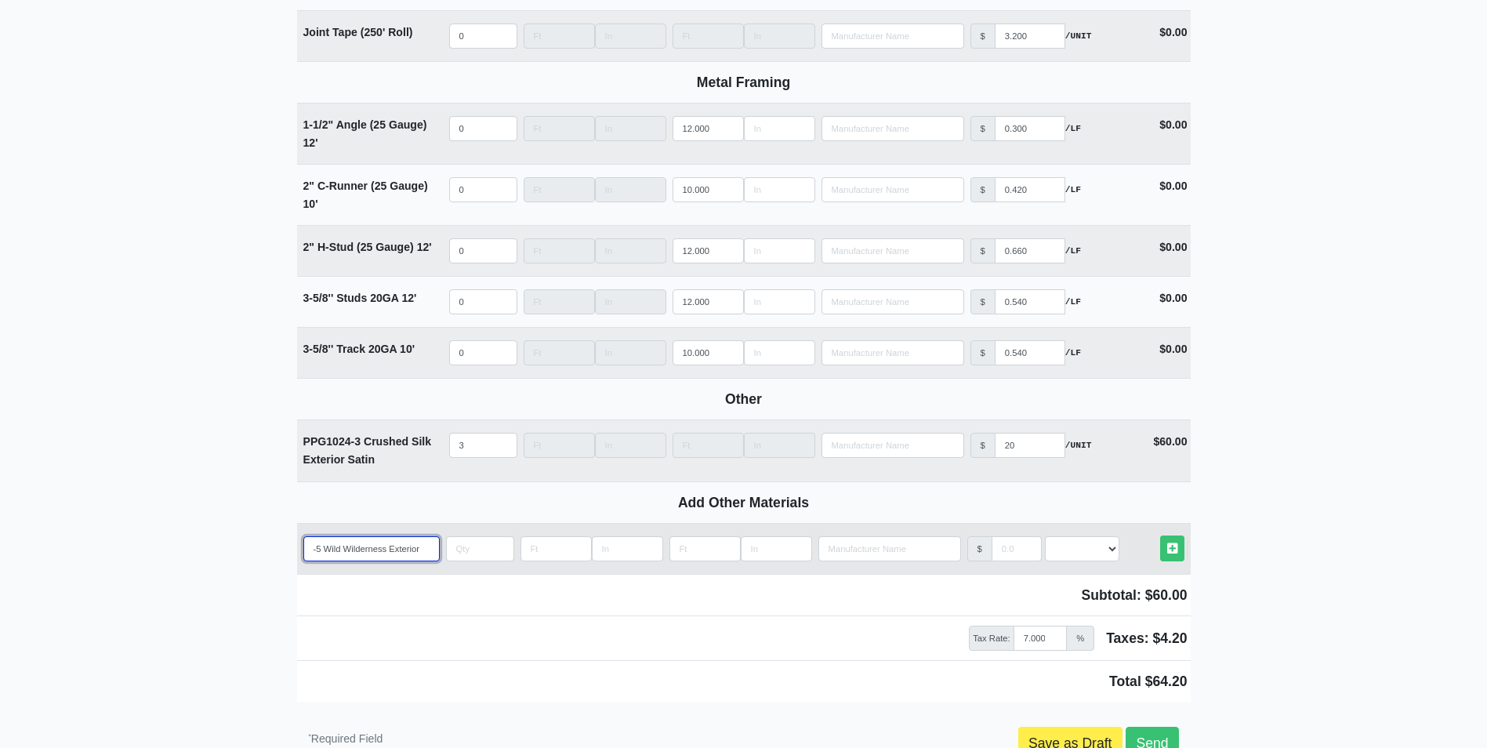
select select
type input "PPG 1019-5 Wild Wilderness Exterior Sa"
select select
type input "PPG 1019-5 Wild Wilderness Exterior Sat"
select select
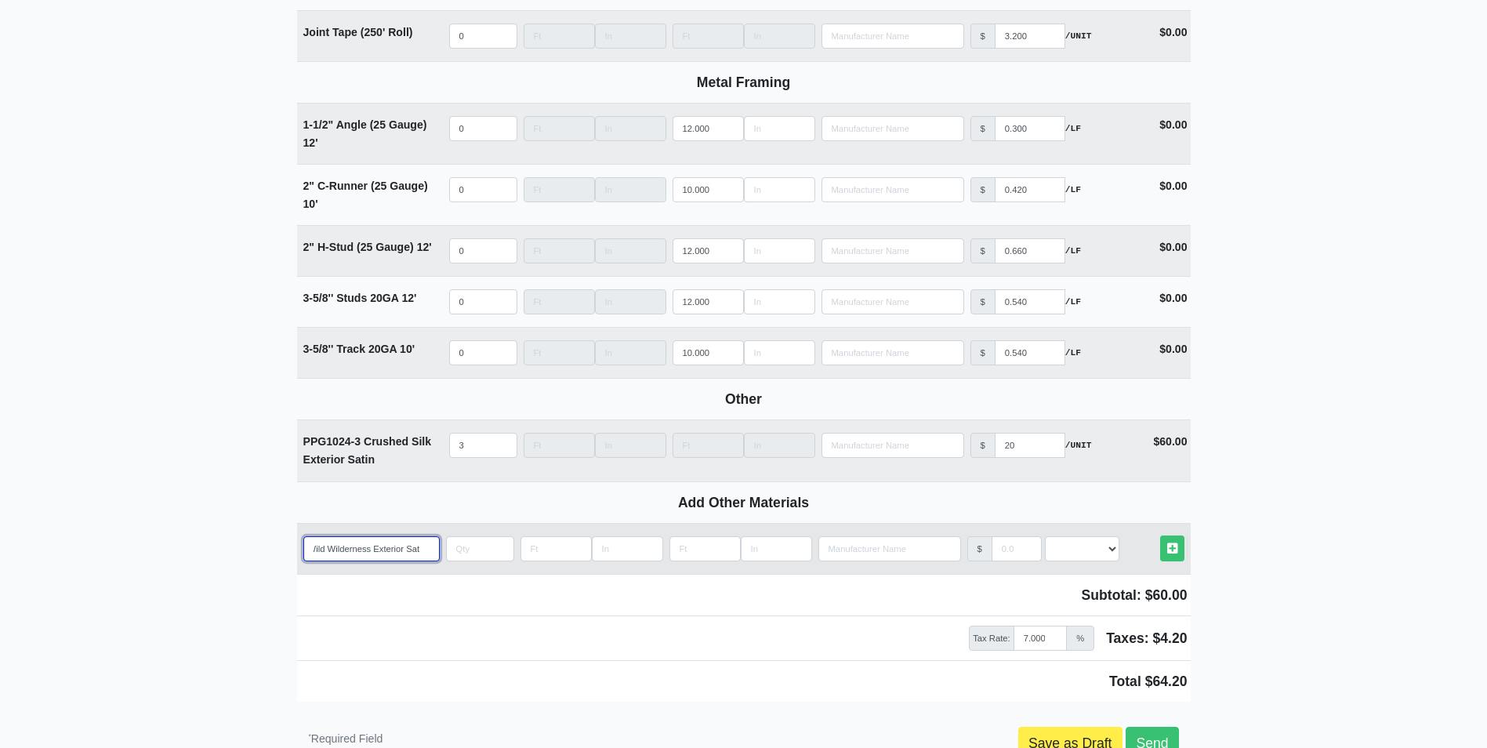
type input "PPG 1019-5 Wild Wilderness Exterior Sati"
select select
type input "PPG 1019-5 Wild Wilderness Exterior Satin"
select select
type input "PPG 1019-5 Wild Wilderness Exterior Satin"
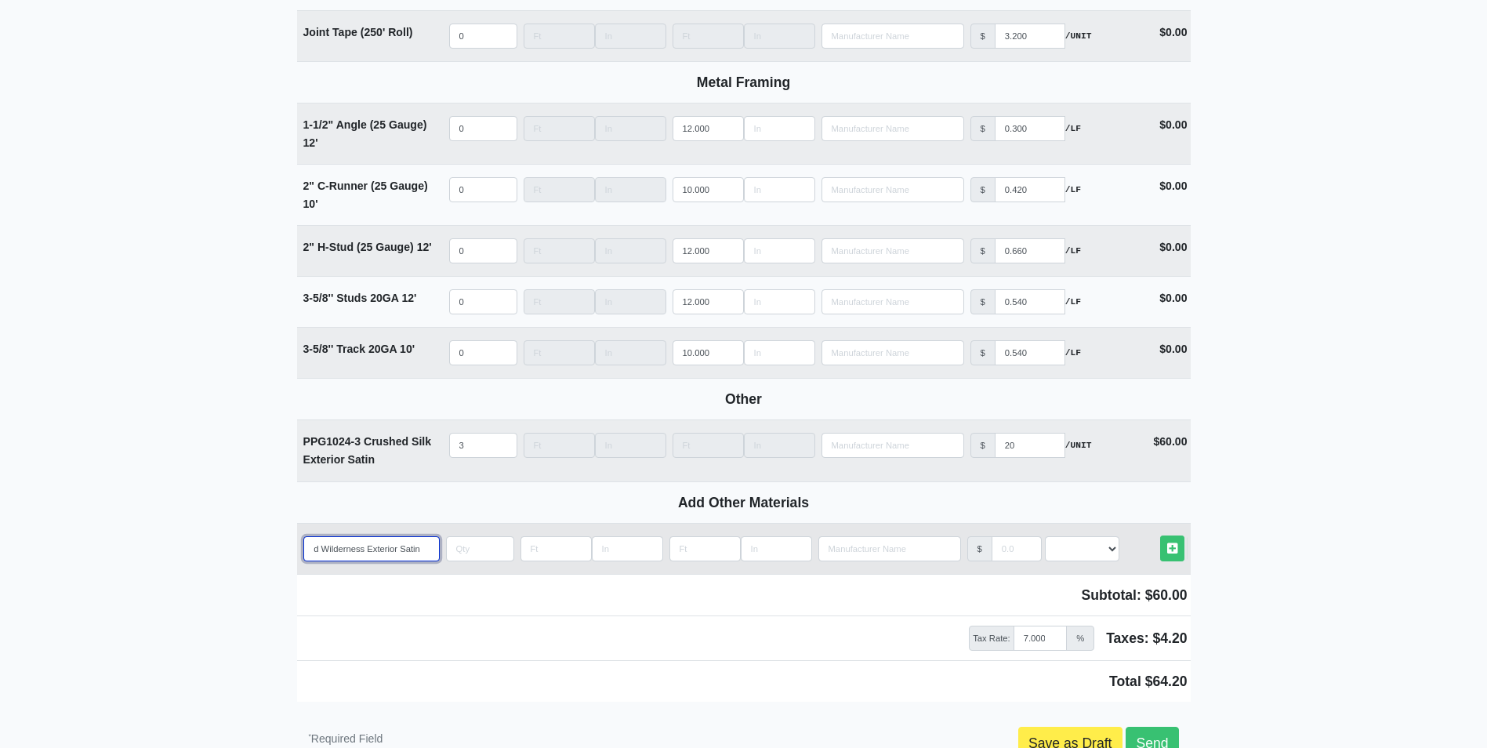
select select
type input "PPG 1019-5 Wild Wilderness Exterior Satin"
type input "3"
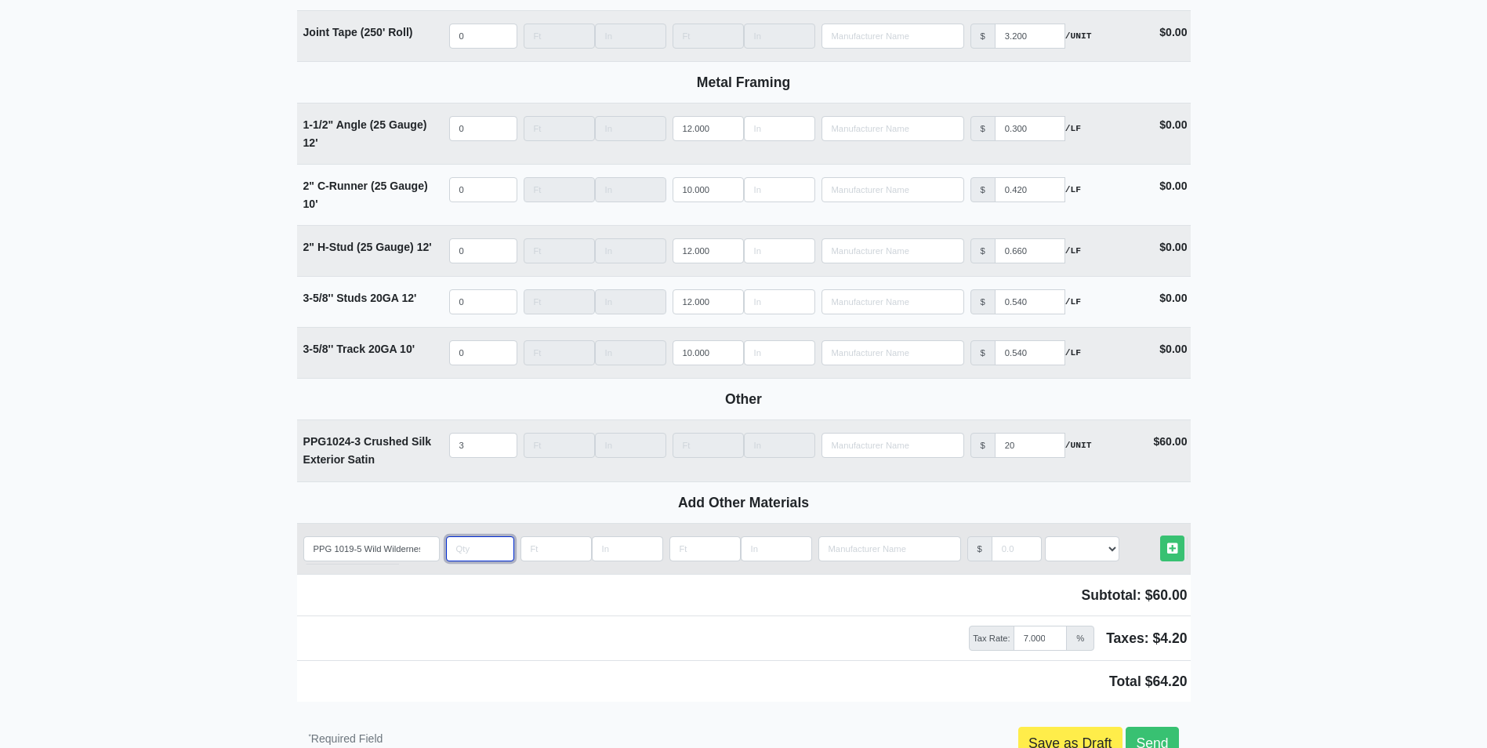
select select
type input "3"
type input "2"
select select
type input "20"
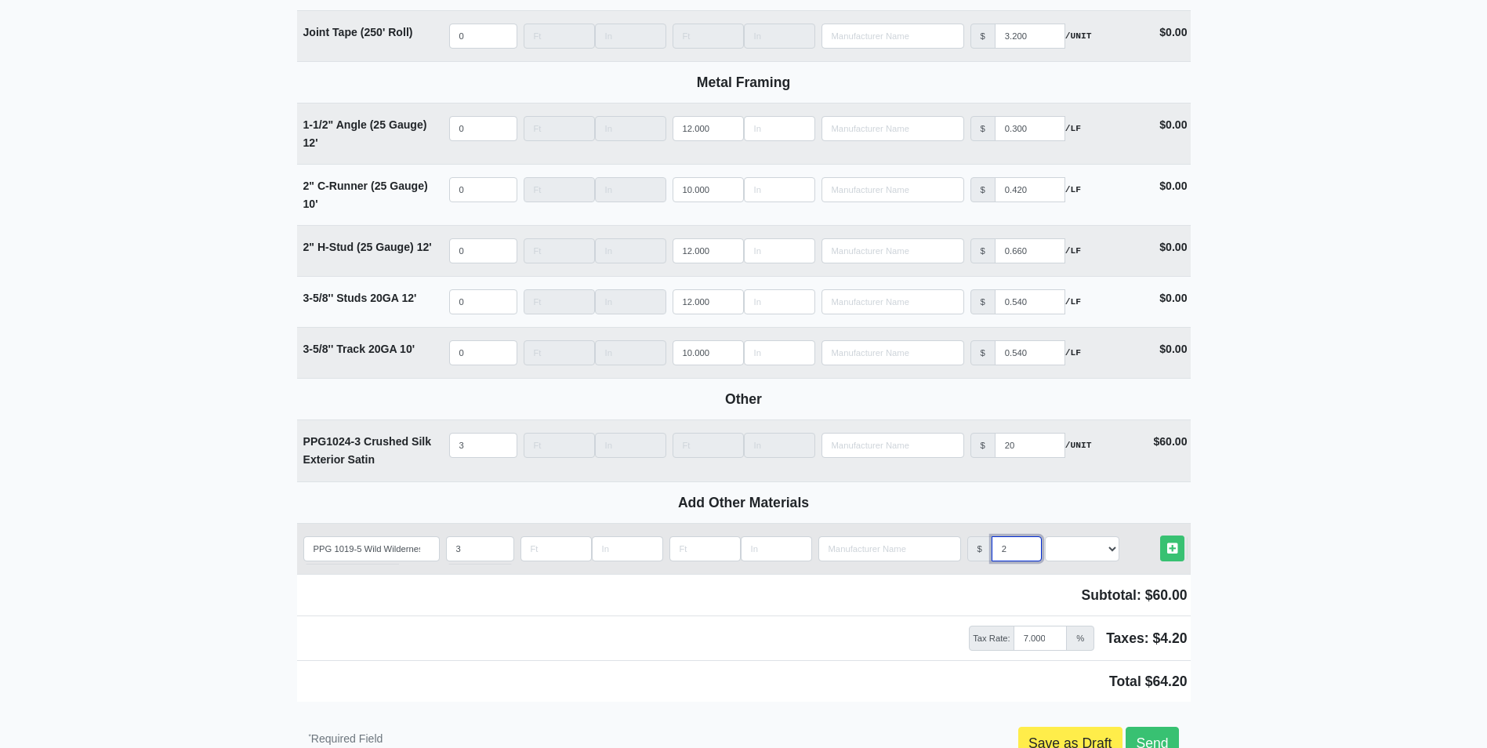
select select
type input "20"
select select "2"
click at [1160, 535] on link "Other Materials" at bounding box center [1172, 548] width 24 height 26
select select
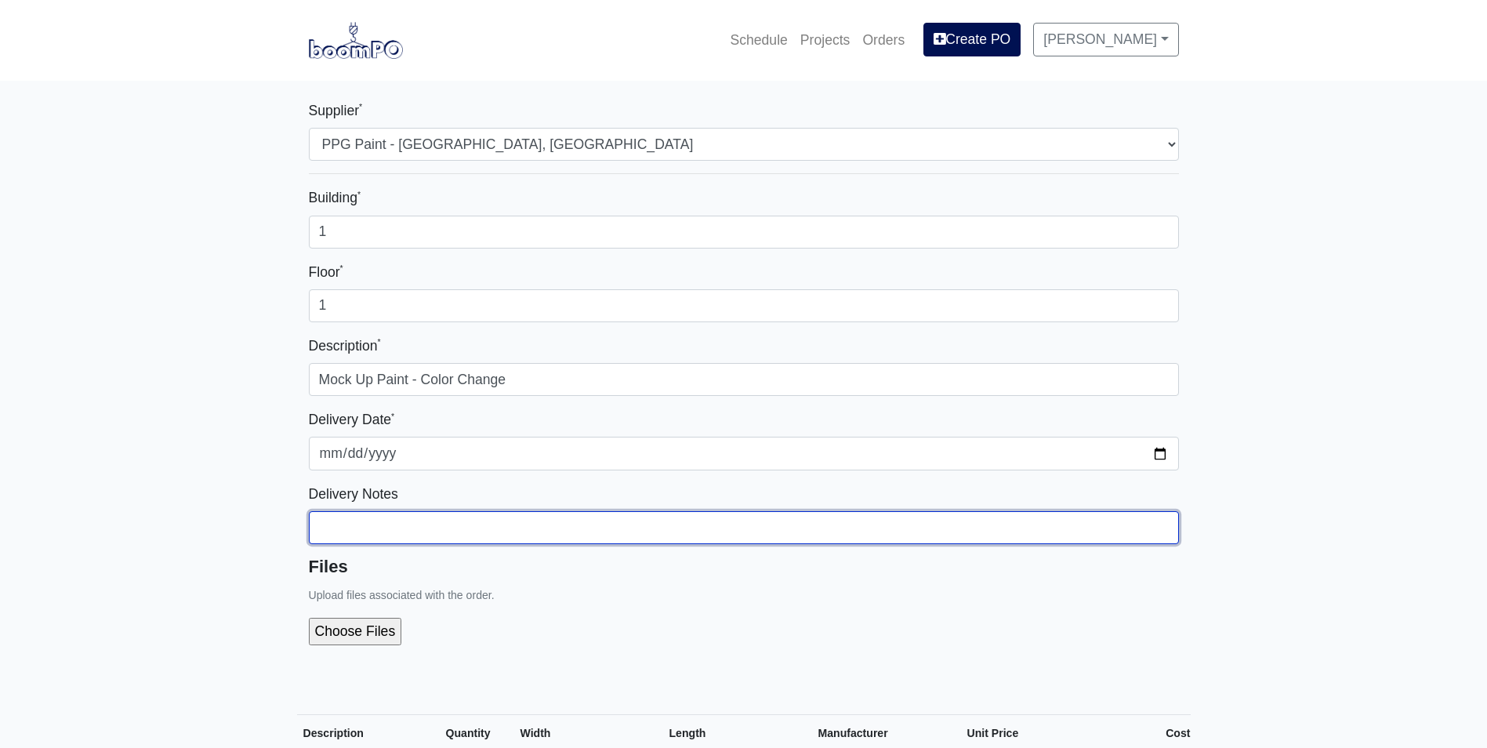
click at [468, 249] on input "Building *" at bounding box center [744, 232] width 870 height 33
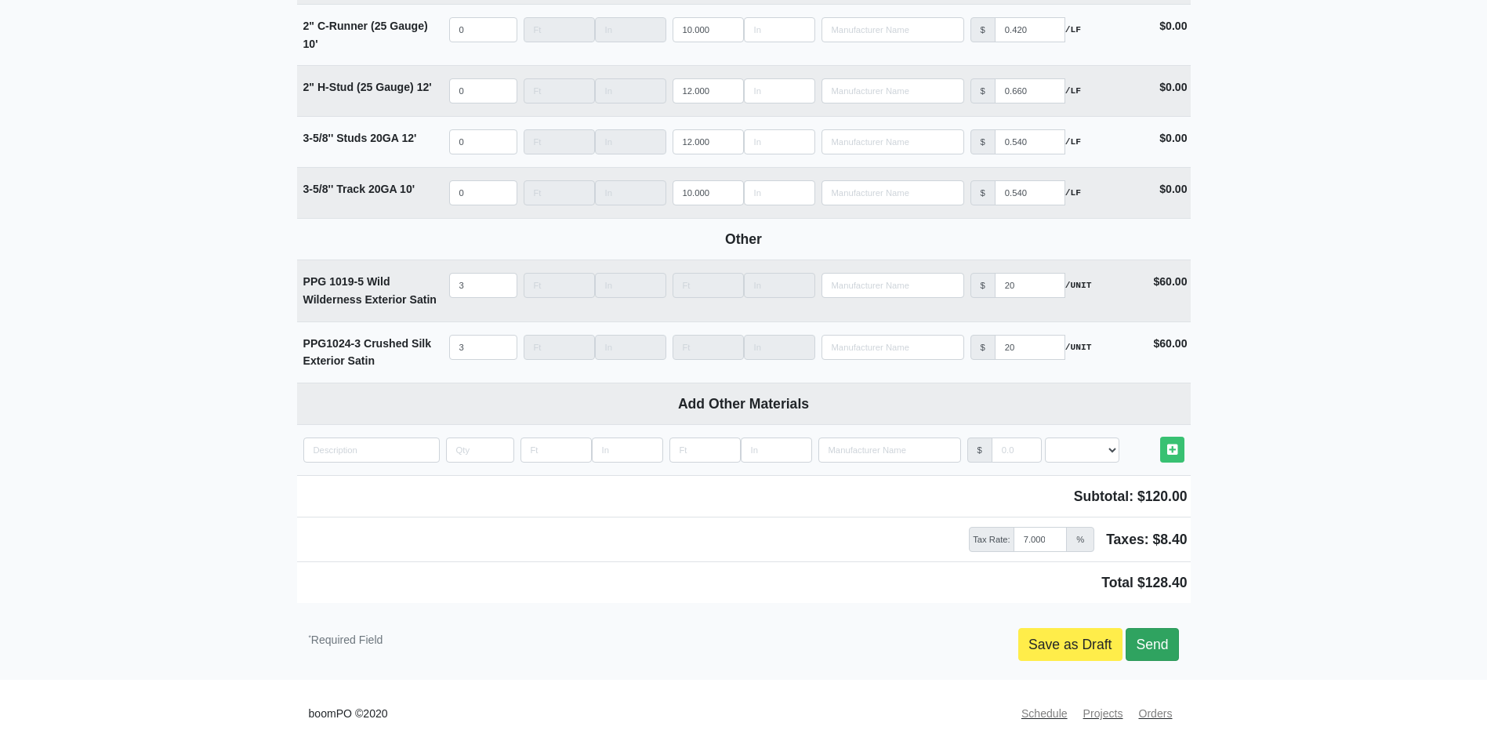
type input "Please call ozzy: [PHONE_NUMBER]"
click at [1155, 646] on link "Send" at bounding box center [1152, 644] width 53 height 33
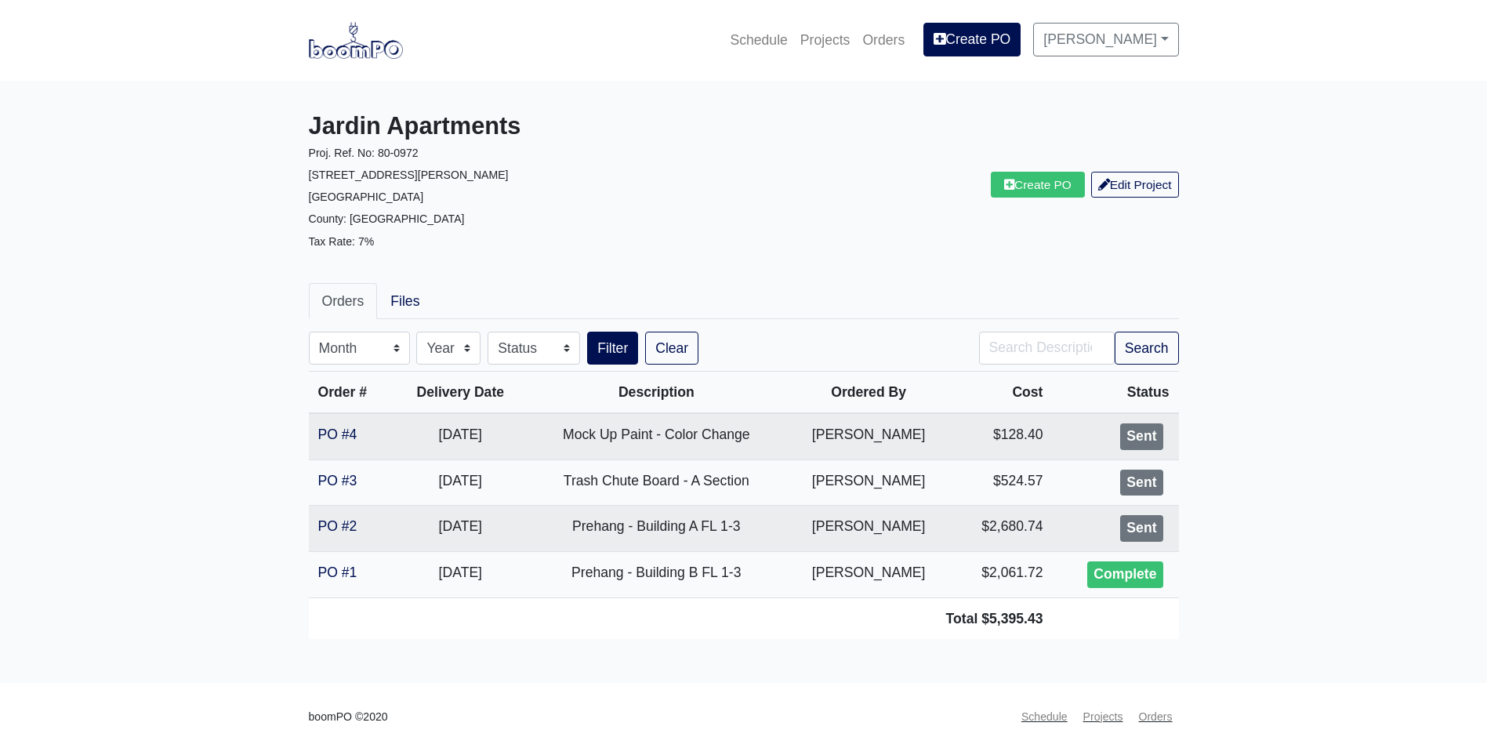
click at [1377, 374] on main "Jardin Apartments Proj. Ref. No: 80-0972 2613 Montgomery St. Savannah, GA 31401…" at bounding box center [743, 382] width 1487 height 602
